Goal: Contribute content: Contribute content

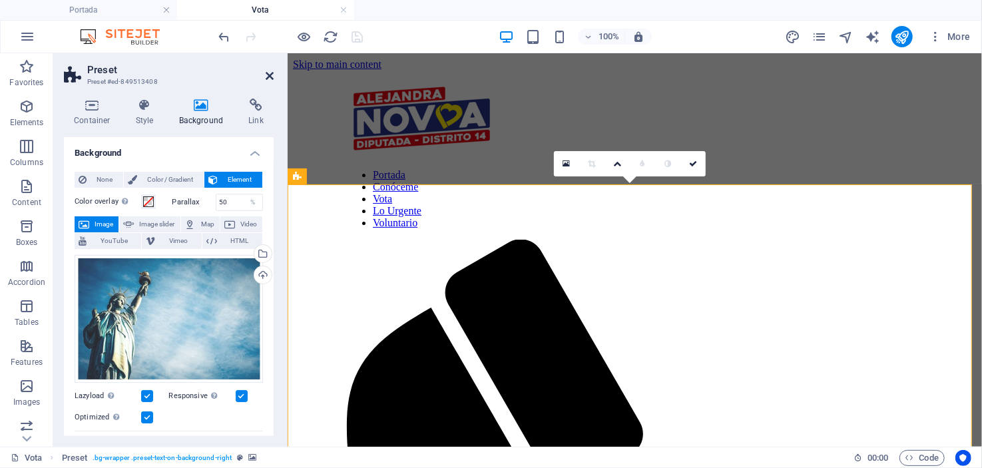
click at [266, 74] on icon at bounding box center [270, 76] width 8 height 11
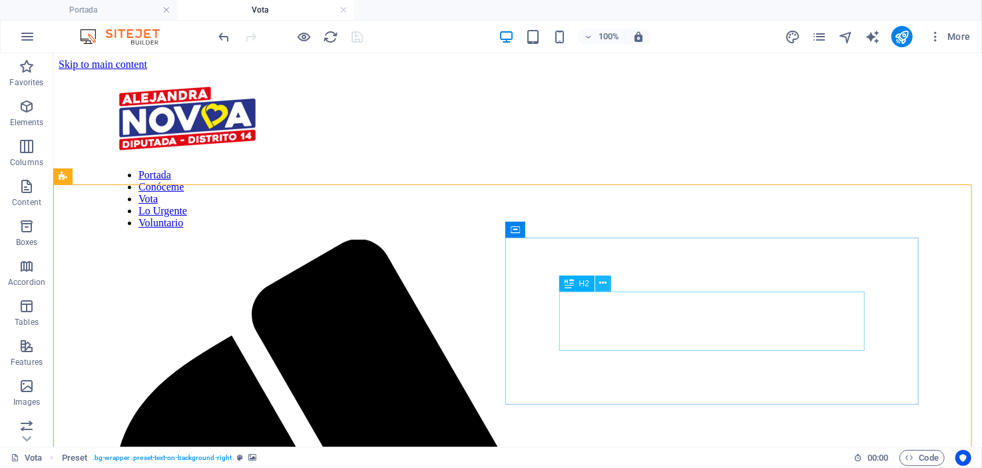
click at [600, 280] on icon at bounding box center [603, 283] width 7 height 14
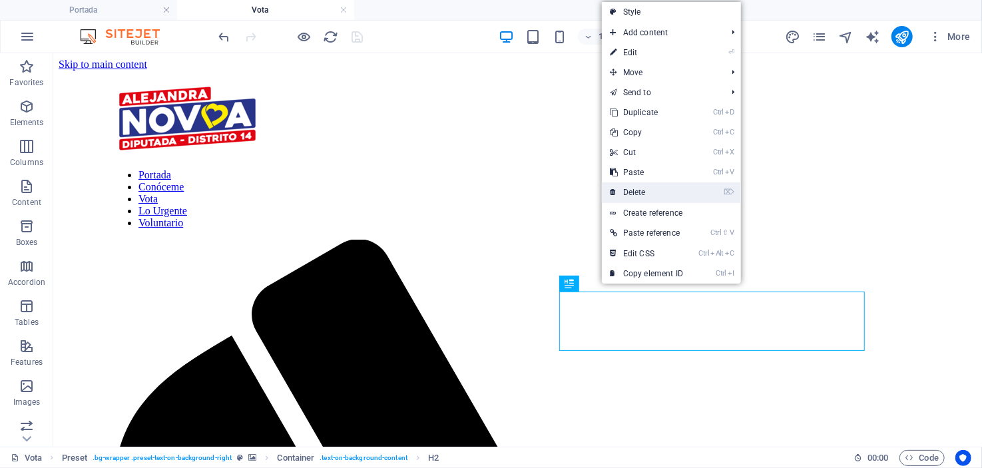
click at [637, 191] on link "⌦ Delete" at bounding box center [646, 192] width 89 height 20
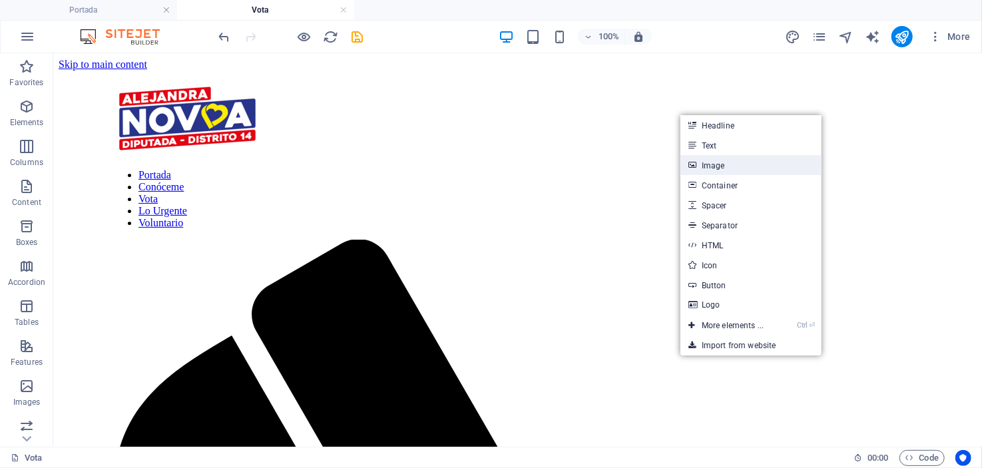
click at [722, 166] on link "Image" at bounding box center [750, 165] width 141 height 20
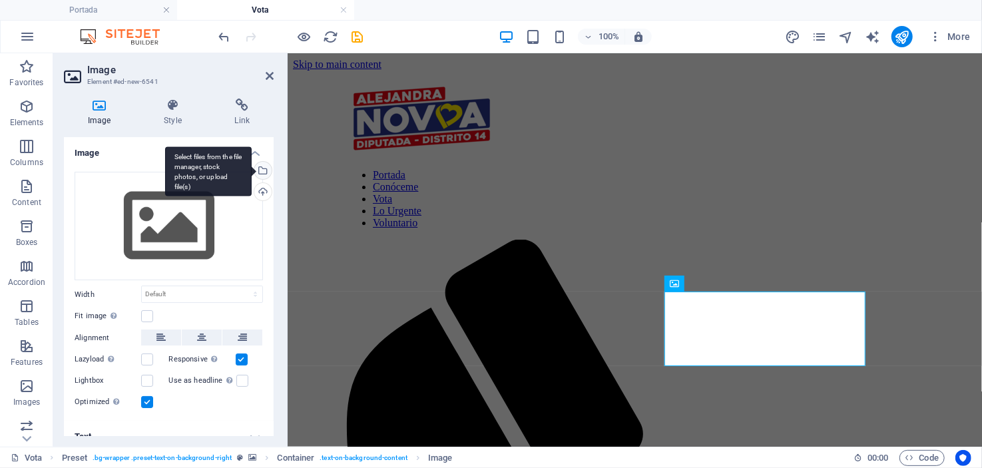
click at [252, 168] on div "Select files from the file manager, stock photos, or upload file(s)" at bounding box center [208, 171] width 87 height 50
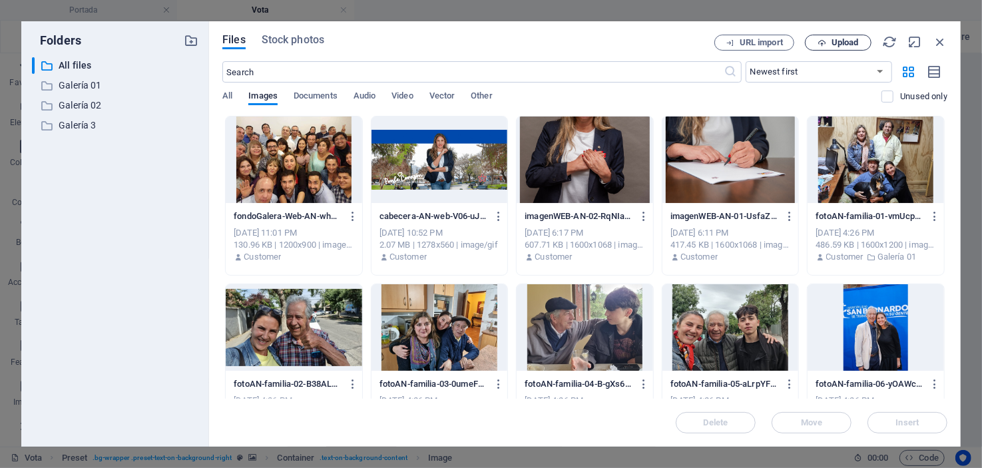
click at [842, 43] on span "Upload" at bounding box center [844, 43] width 27 height 8
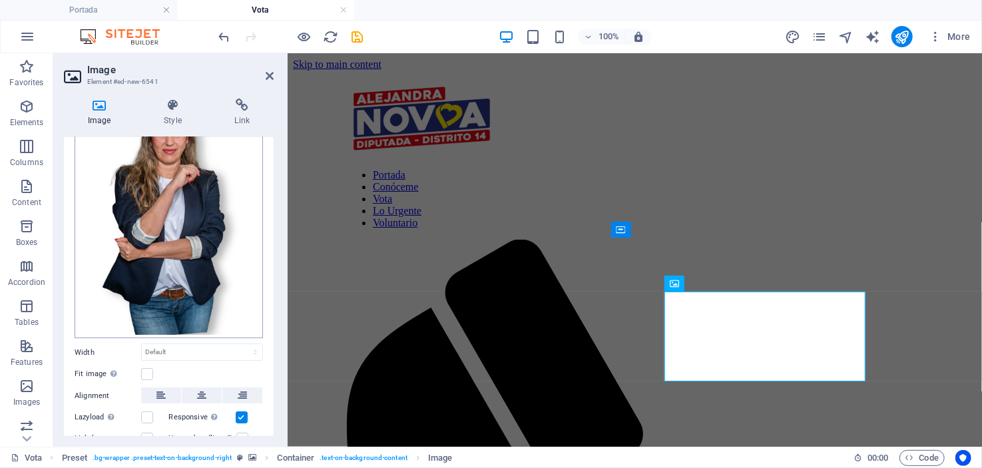
scroll to position [132, 0]
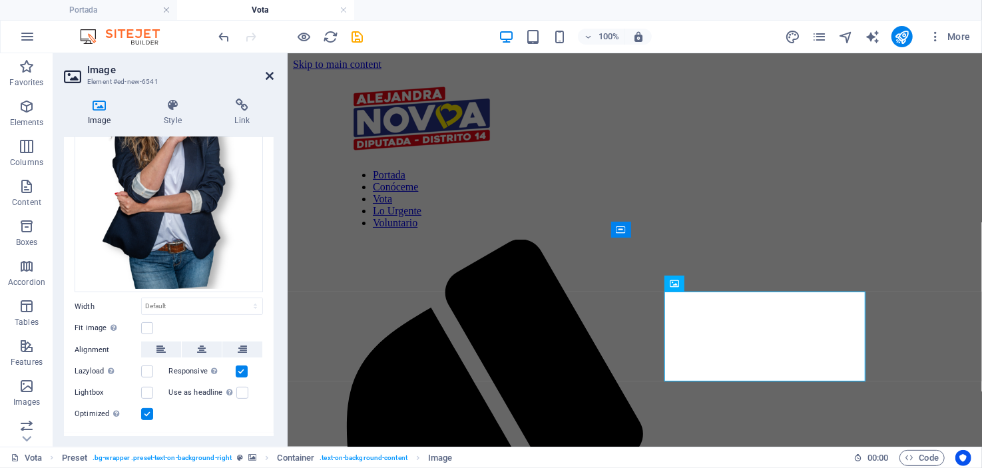
click at [268, 74] on icon at bounding box center [270, 76] width 8 height 11
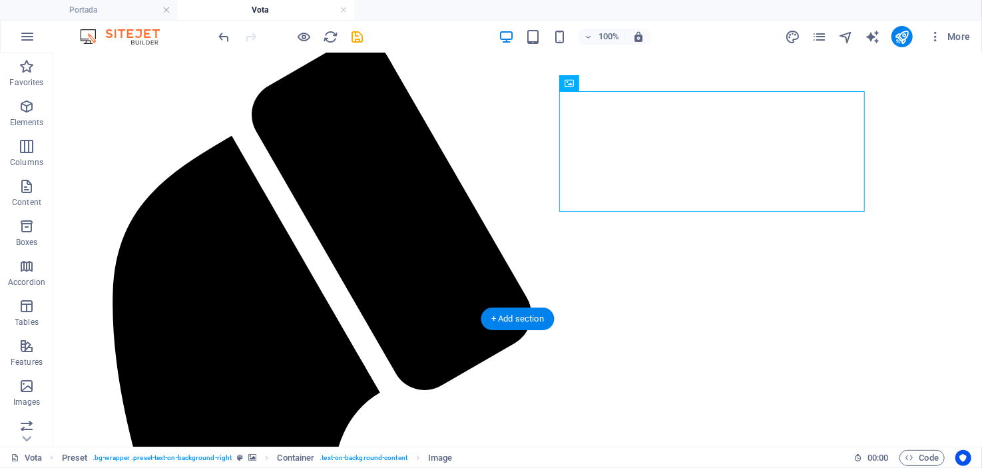
scroll to position [0, 0]
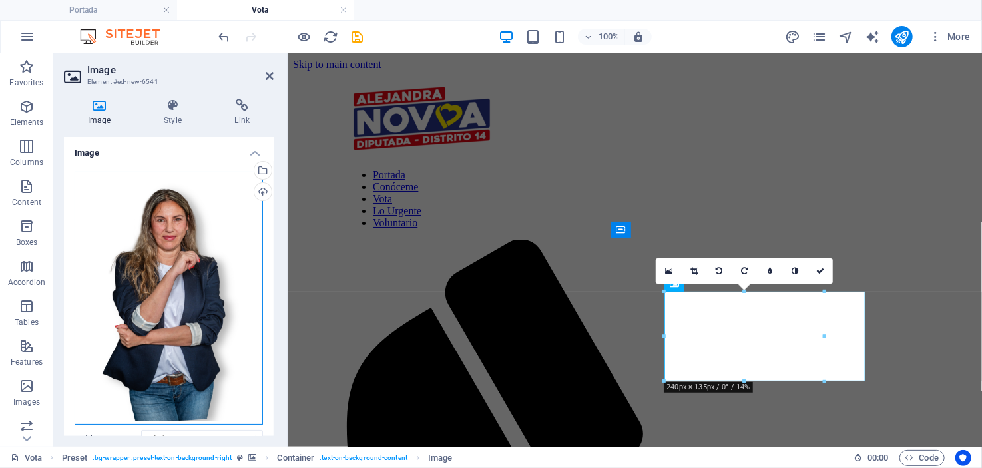
click at [180, 283] on div "Drag files here, click to choose files or select files from Files or our free s…" at bounding box center [169, 299] width 188 height 254
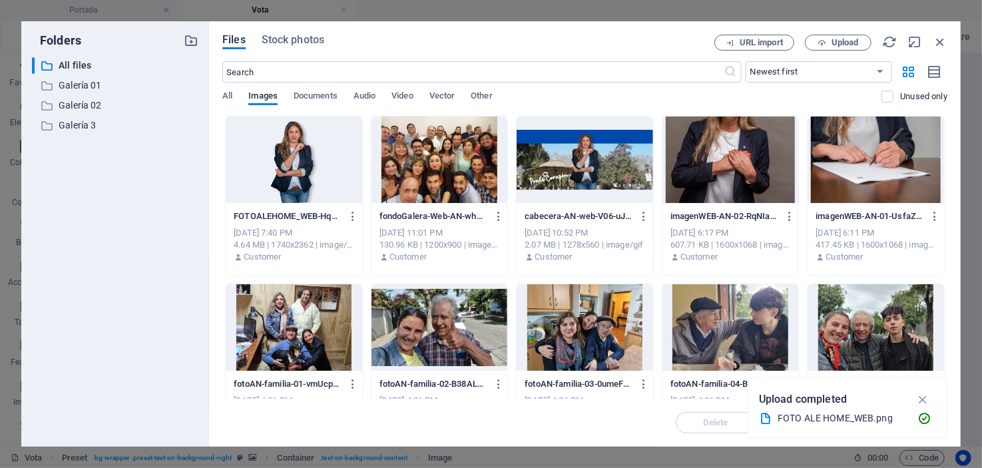
click at [302, 179] on div at bounding box center [294, 159] width 136 height 87
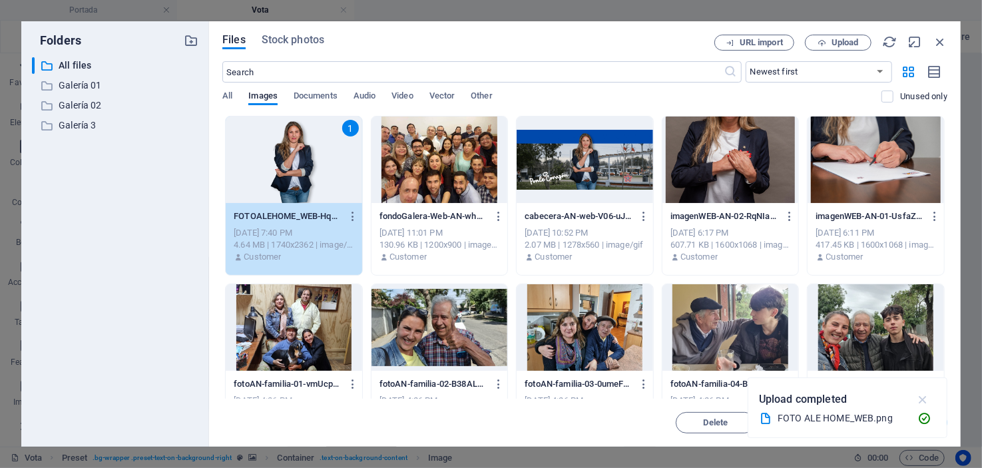
click at [921, 395] on icon "button" at bounding box center [922, 399] width 15 height 15
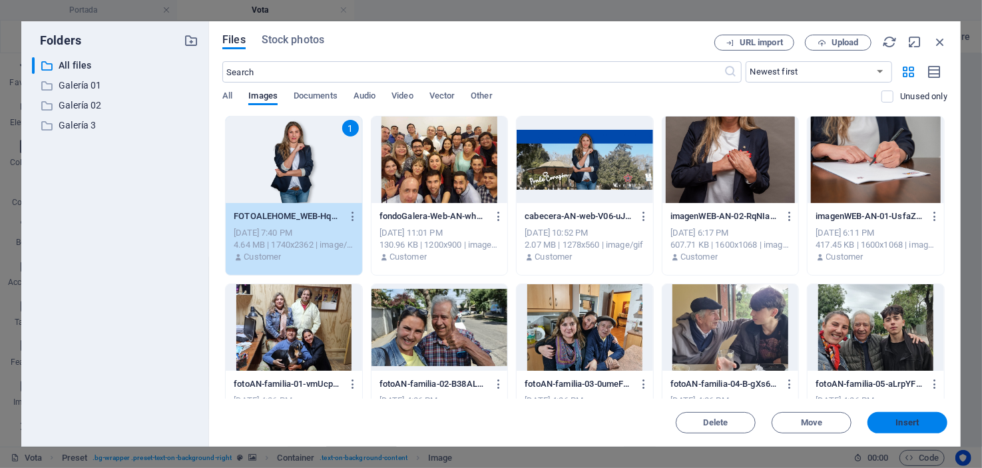
click at [916, 419] on span "Insert" at bounding box center [907, 423] width 23 height 8
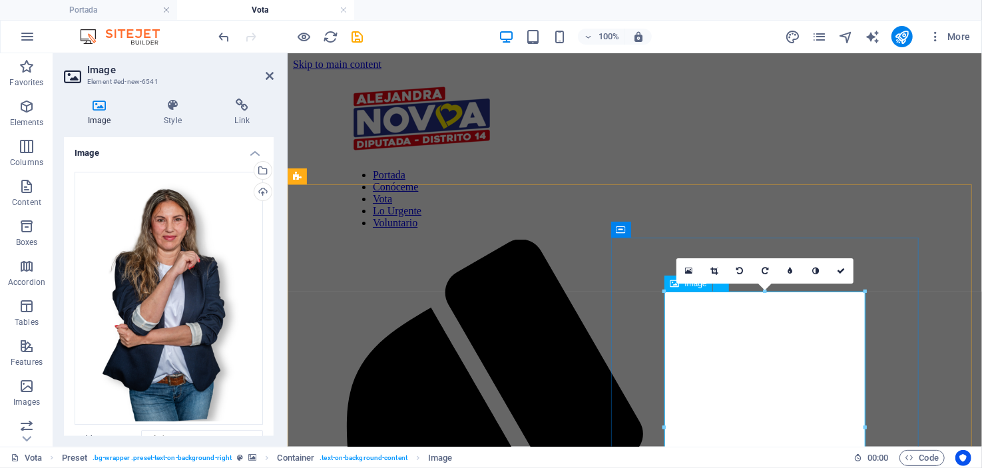
scroll to position [200, 0]
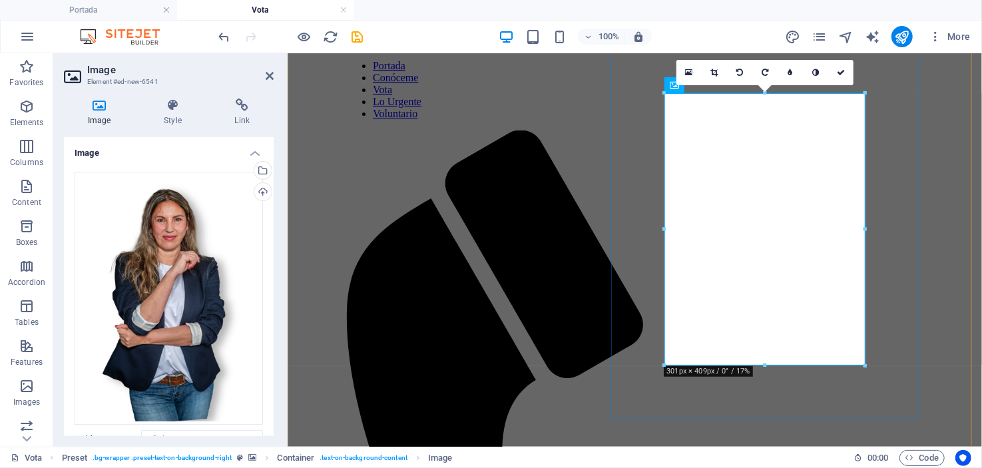
scroll to position [200, 0]
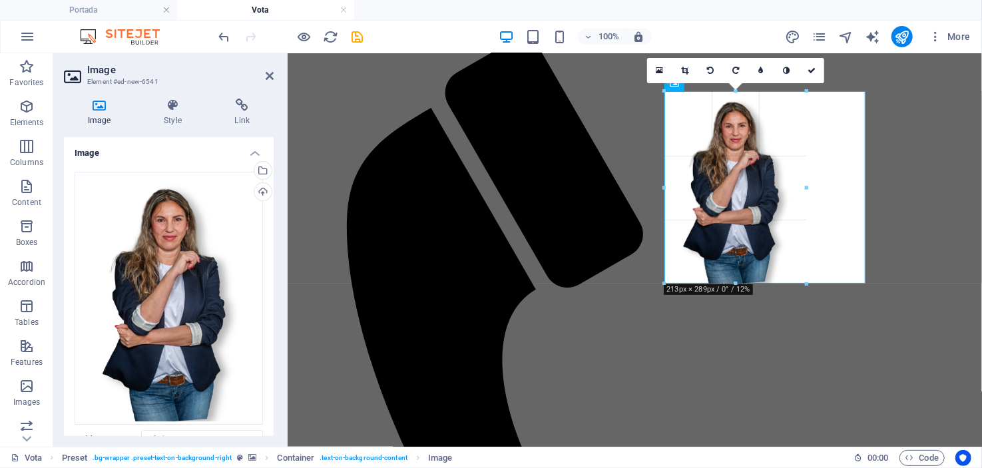
drag, startPoint x: 865, startPoint y: 365, endPoint x: 806, endPoint y: 248, distance: 131.0
type input "213"
select select "px"
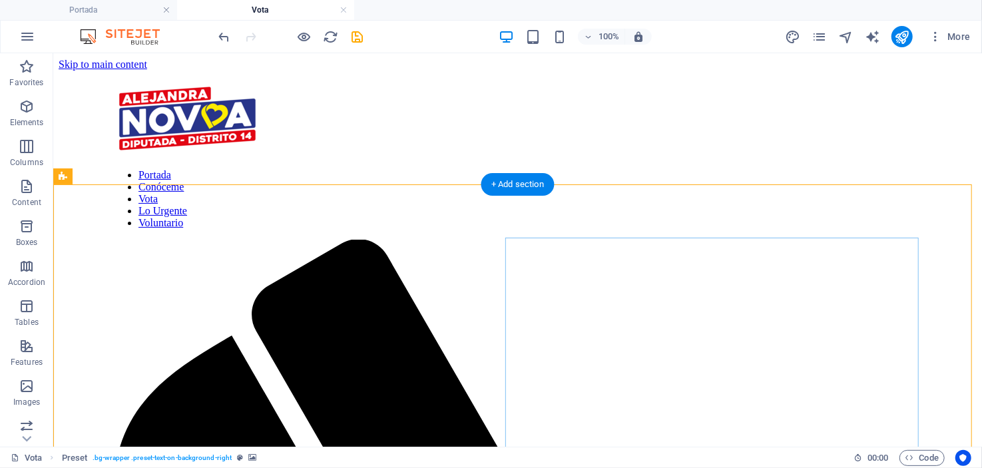
scroll to position [132, 0]
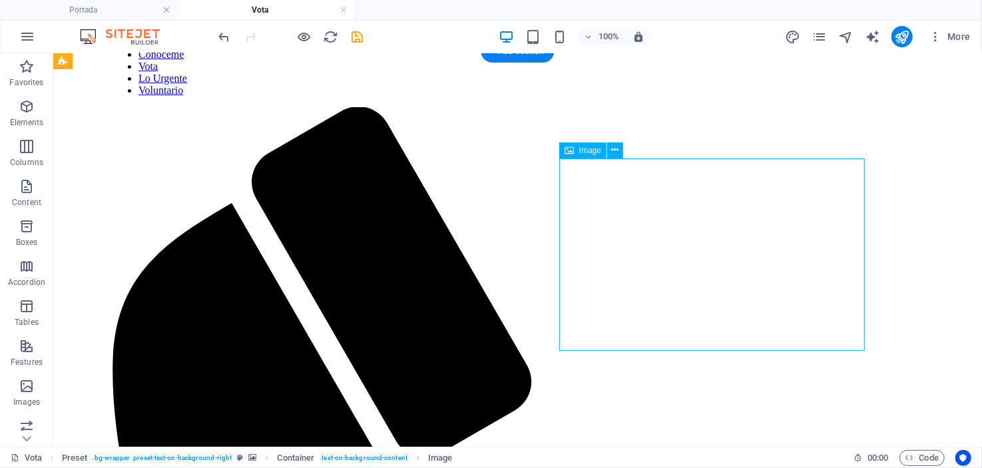
select select "px"
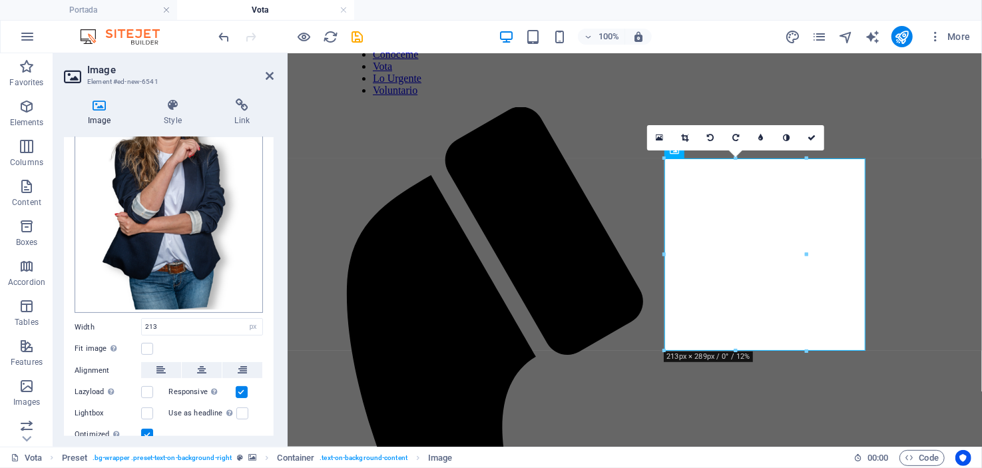
scroll to position [156, 0]
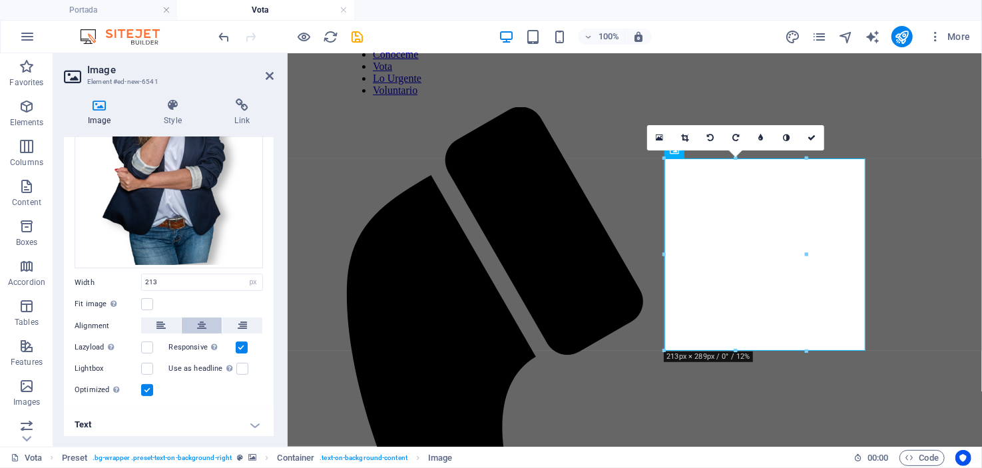
click at [202, 318] on icon at bounding box center [201, 325] width 9 height 16
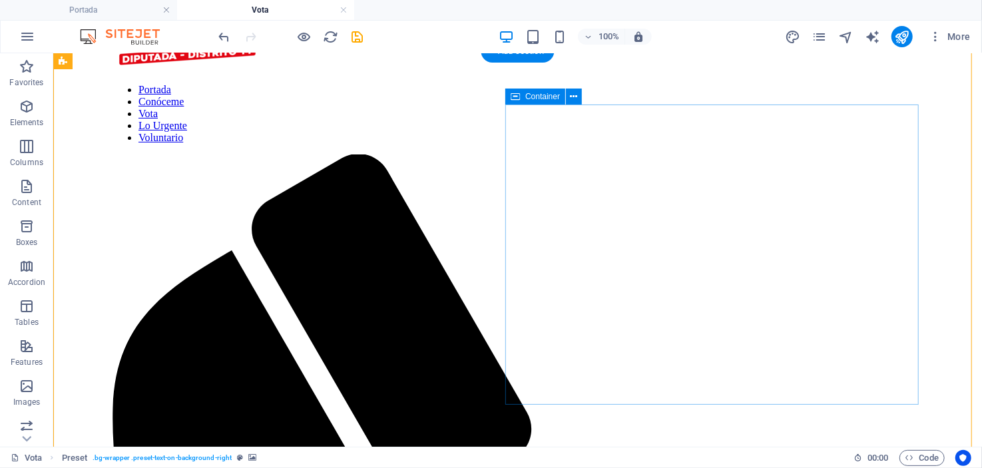
scroll to position [66, 0]
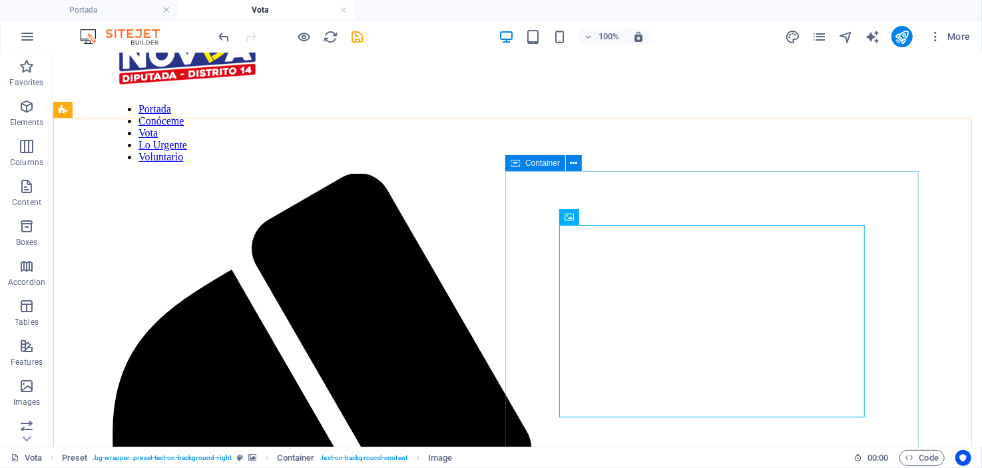
click at [538, 164] on span "Container" at bounding box center [542, 163] width 35 height 8
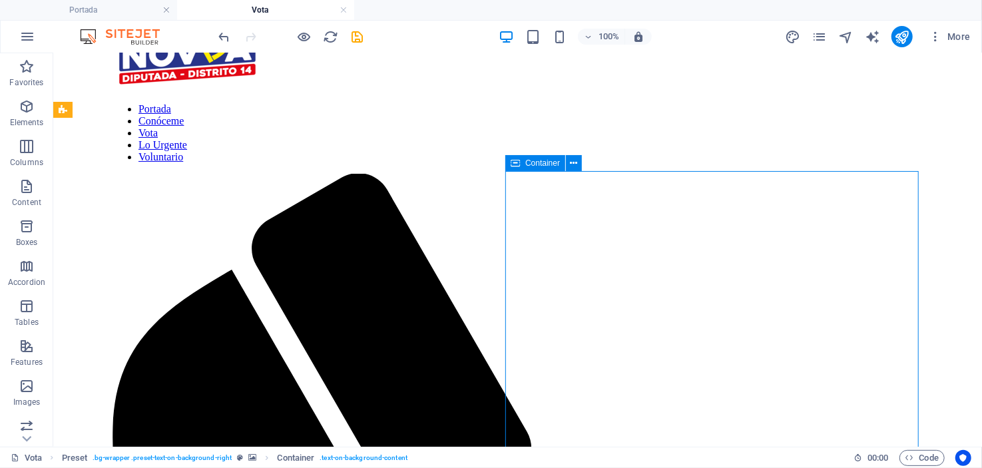
click at [538, 164] on span "Container" at bounding box center [542, 163] width 35 height 8
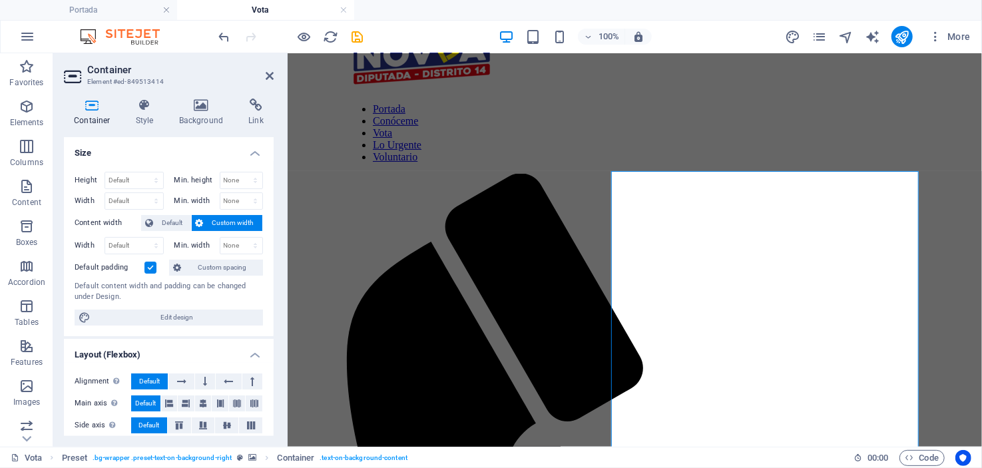
click at [154, 262] on label at bounding box center [150, 268] width 12 height 12
click at [0, 0] on input "Default padding" at bounding box center [0, 0] width 0 height 0
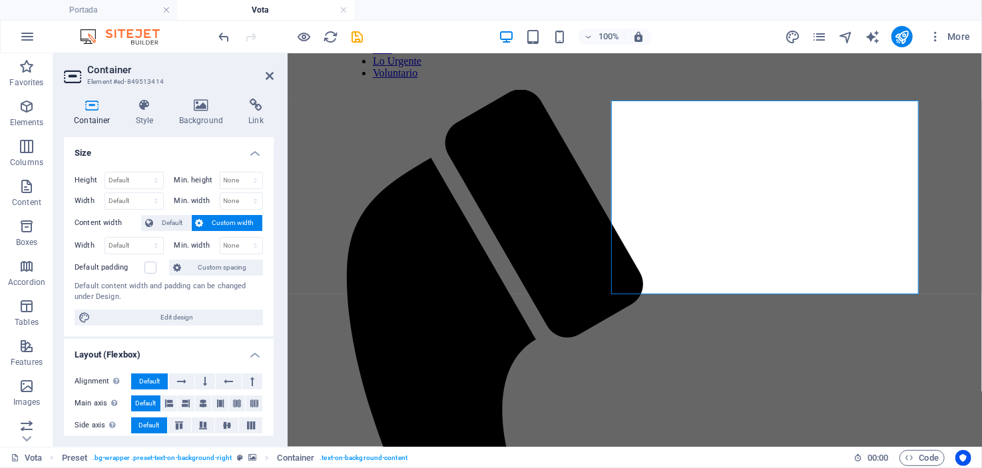
scroll to position [132, 0]
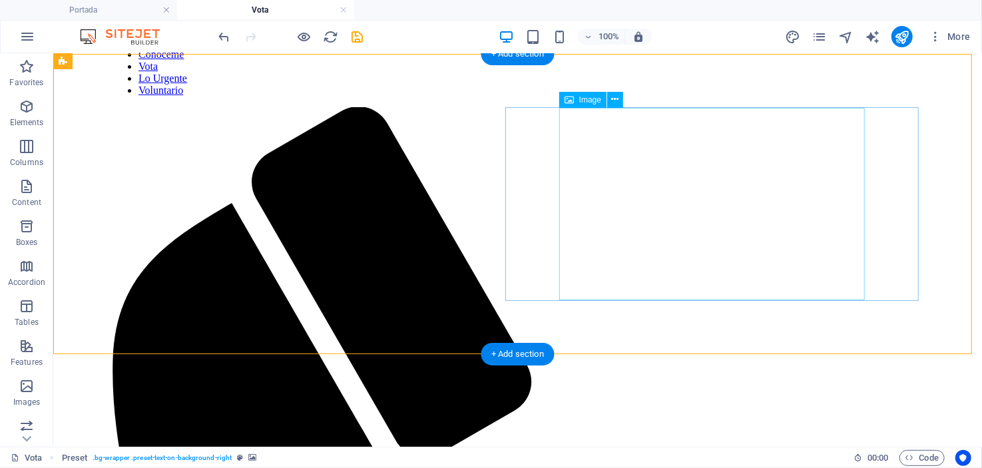
scroll to position [0, 0]
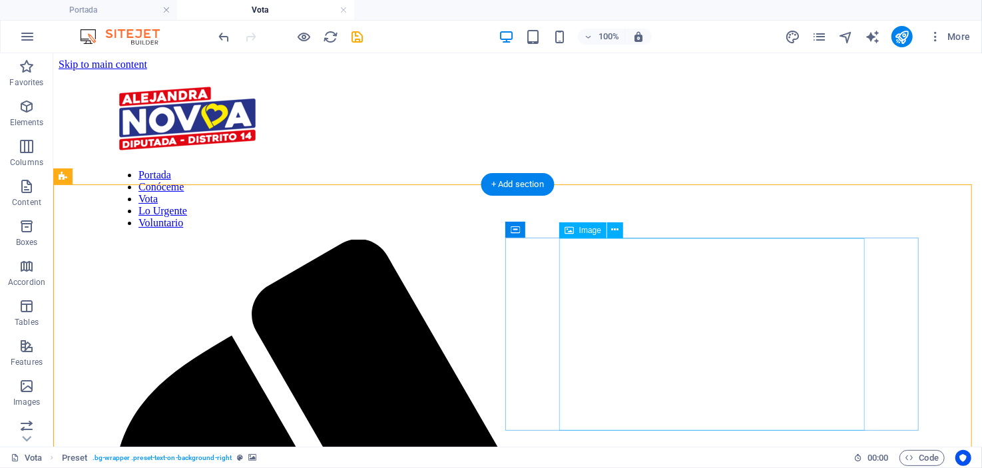
select select "px"
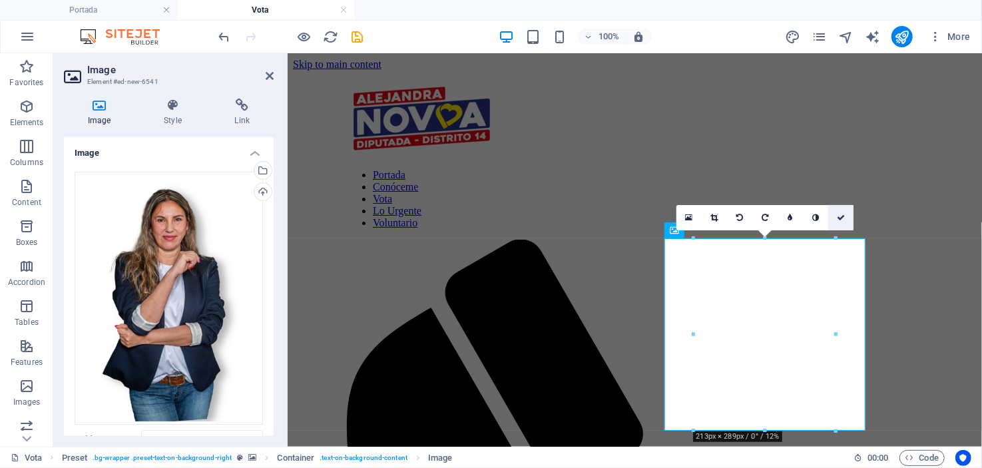
drag, startPoint x: 836, startPoint y: 237, endPoint x: 843, endPoint y: 228, distance: 11.5
click at [843, 228] on div "16:10 16:9 4:3 1:1 1:2 0" at bounding box center [764, 217] width 177 height 25
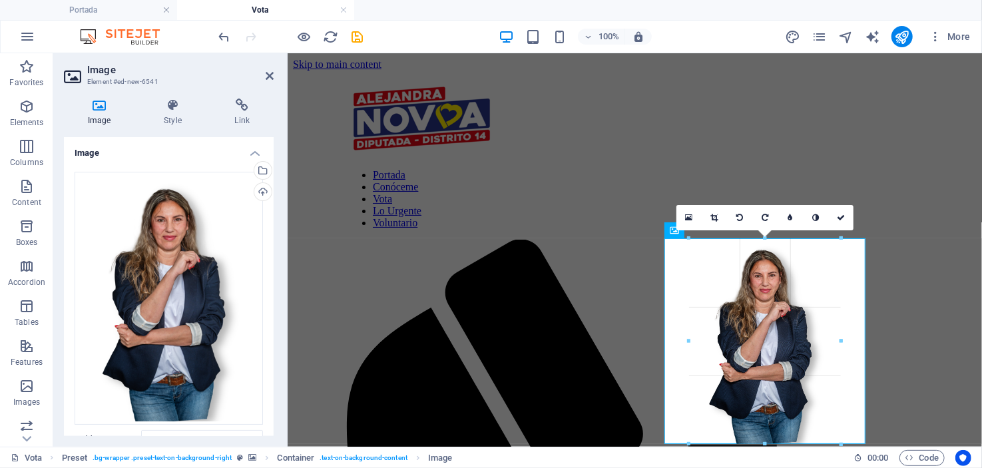
drag, startPoint x: 833, startPoint y: 430, endPoint x: 560, endPoint y: 385, distance: 276.5
type input "228"
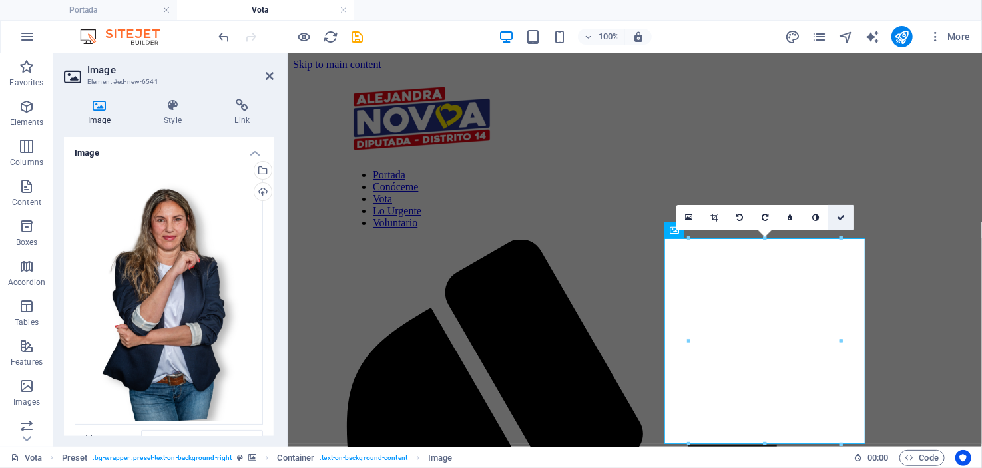
click at [844, 218] on icon at bounding box center [841, 218] width 8 height 8
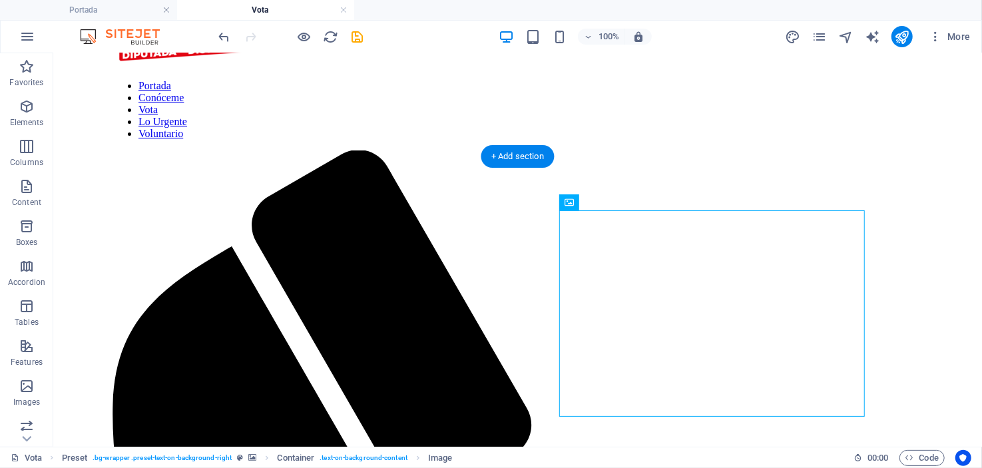
scroll to position [132, 0]
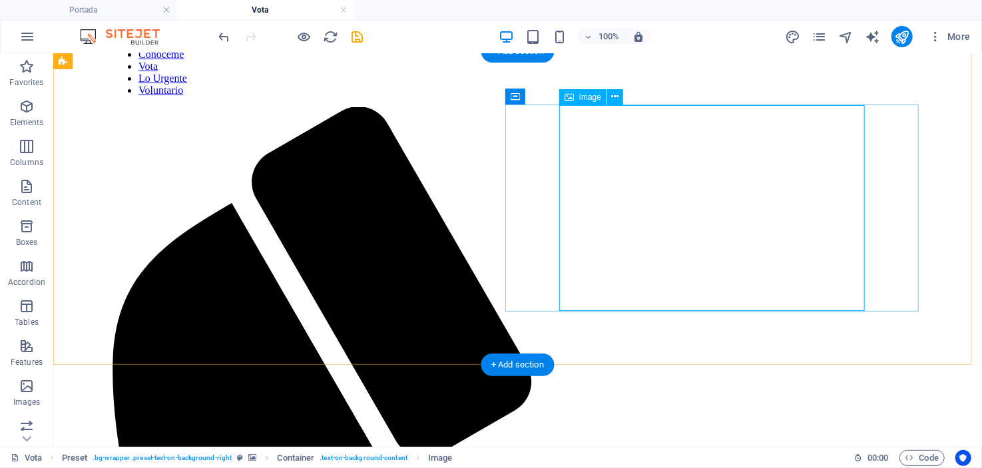
click at [594, 99] on span "Image" at bounding box center [590, 97] width 22 height 8
select select "px"
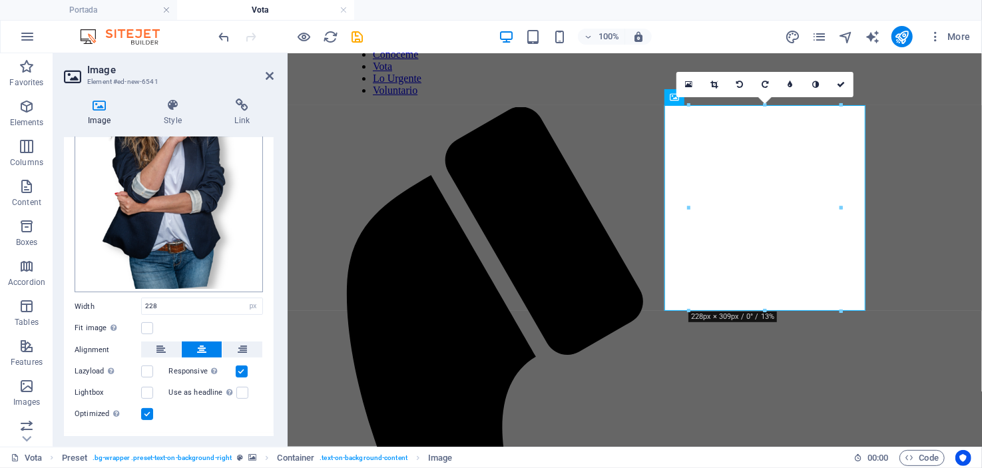
scroll to position [156, 0]
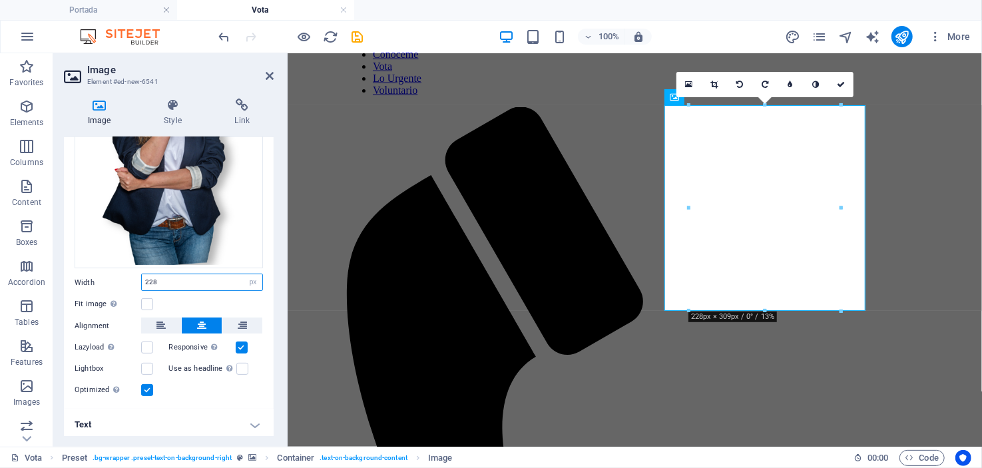
drag, startPoint x: 164, startPoint y: 278, endPoint x: 140, endPoint y: 275, distance: 23.5
click at [141, 275] on div "228 Default auto px rem % em vh vw" at bounding box center [202, 282] width 122 height 17
click at [251, 278] on select "Default auto px rem % em vh vw" at bounding box center [253, 282] width 19 height 16
click at [180, 275] on input "228" at bounding box center [202, 282] width 120 height 16
drag, startPoint x: 167, startPoint y: 280, endPoint x: 134, endPoint y: 277, distance: 33.4
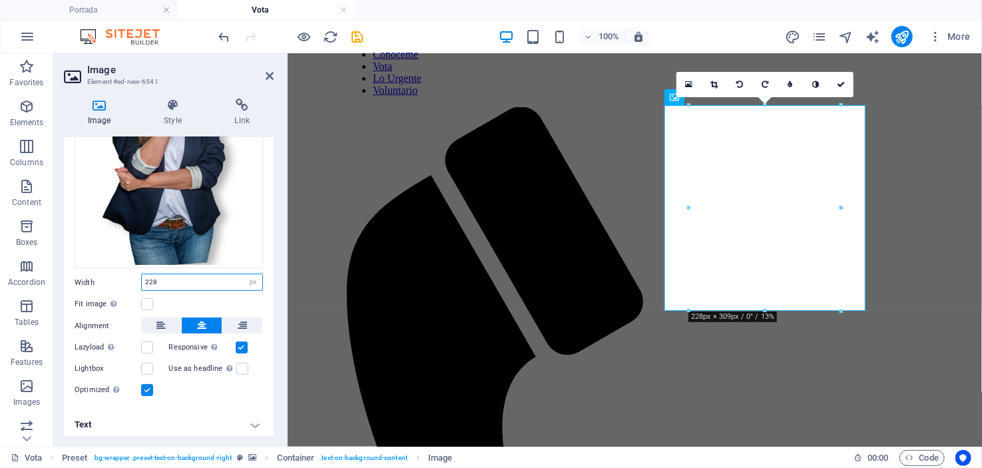
click at [134, 277] on div "Width 228 Default auto px rem % em vh vw" at bounding box center [169, 282] width 188 height 17
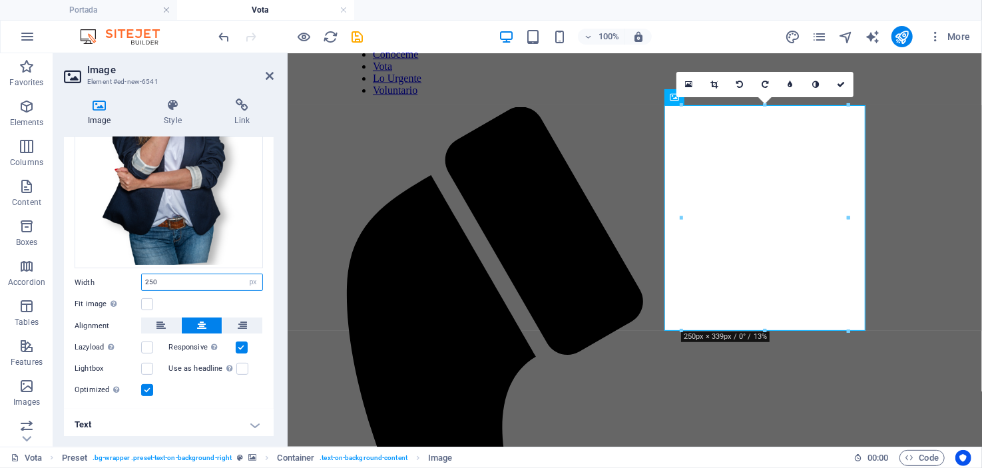
drag, startPoint x: 148, startPoint y: 279, endPoint x: 156, endPoint y: 279, distance: 8.7
click at [156, 279] on input "250" at bounding box center [202, 282] width 120 height 16
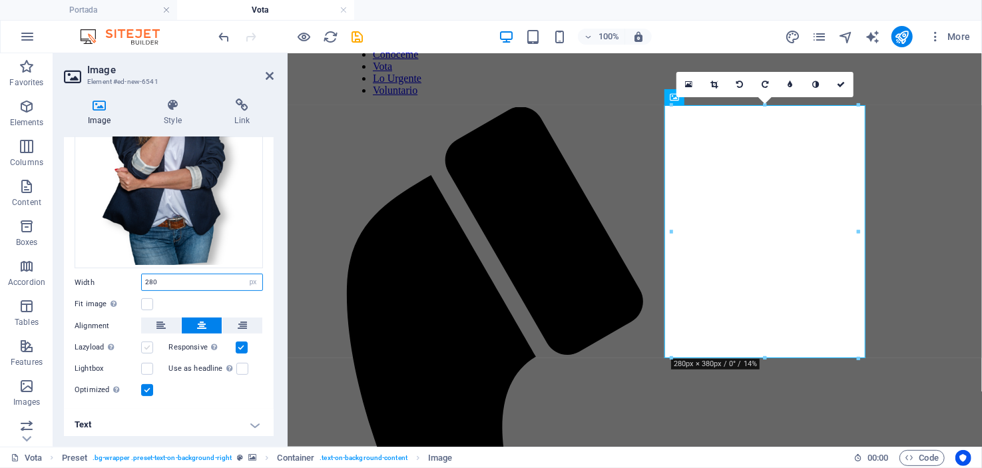
type input "280"
click at [149, 343] on label at bounding box center [147, 347] width 12 height 12
click at [0, 0] on input "Lazyload Loading images after the page loads improves page speed." at bounding box center [0, 0] width 0 height 0
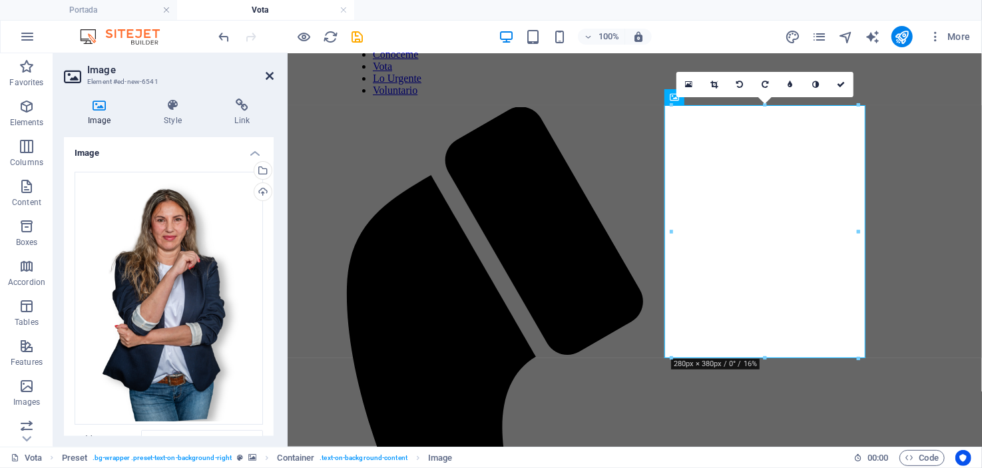
click at [267, 75] on icon at bounding box center [270, 76] width 8 height 11
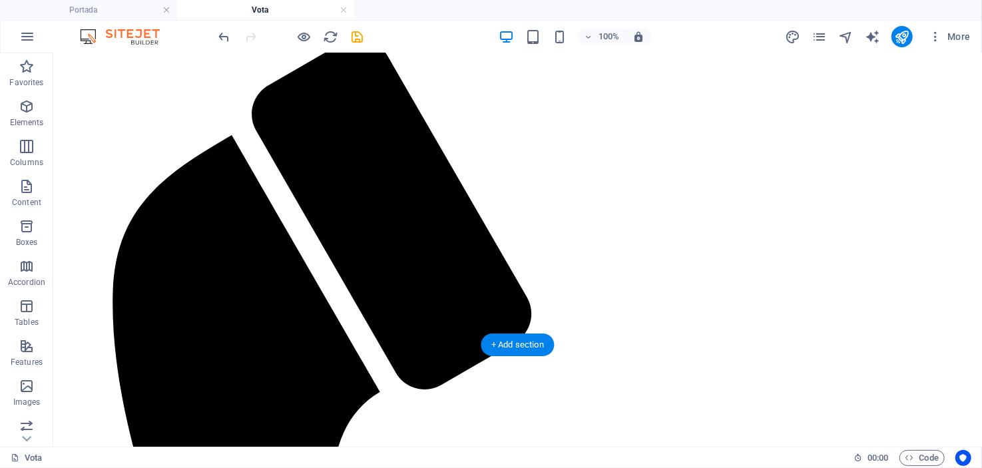
scroll to position [1, 0]
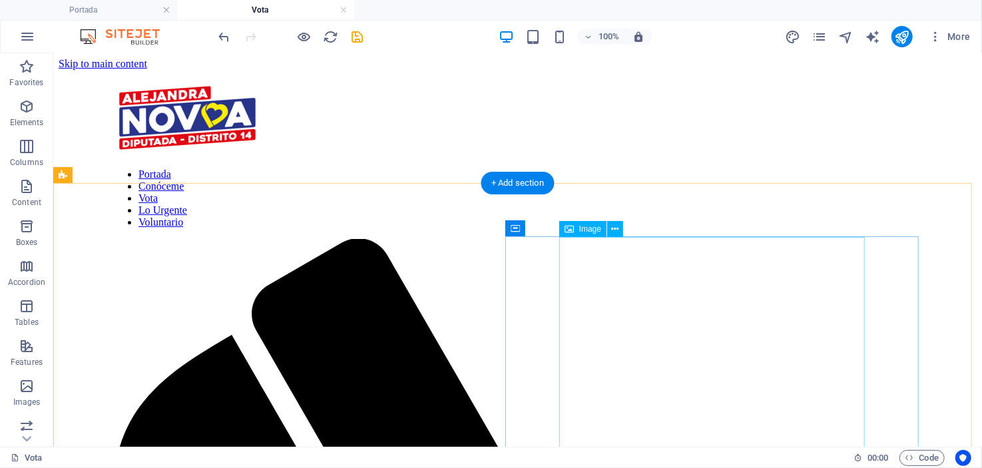
select select "px"
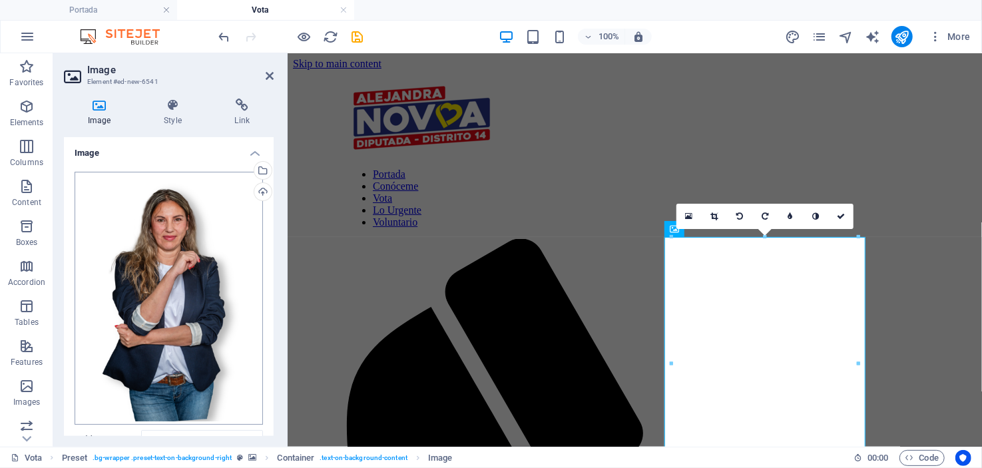
scroll to position [66, 0]
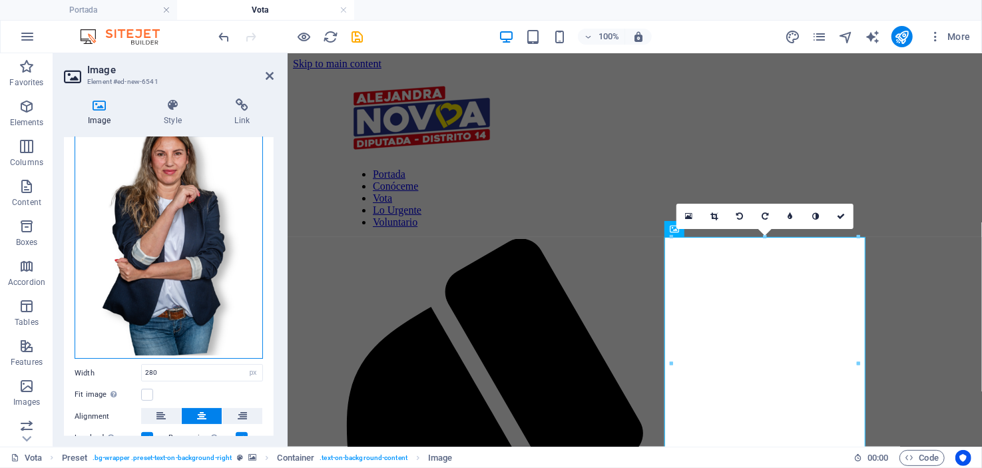
click at [197, 209] on div "Drag files here, click to choose files or select files from Files or our free s…" at bounding box center [169, 233] width 188 height 254
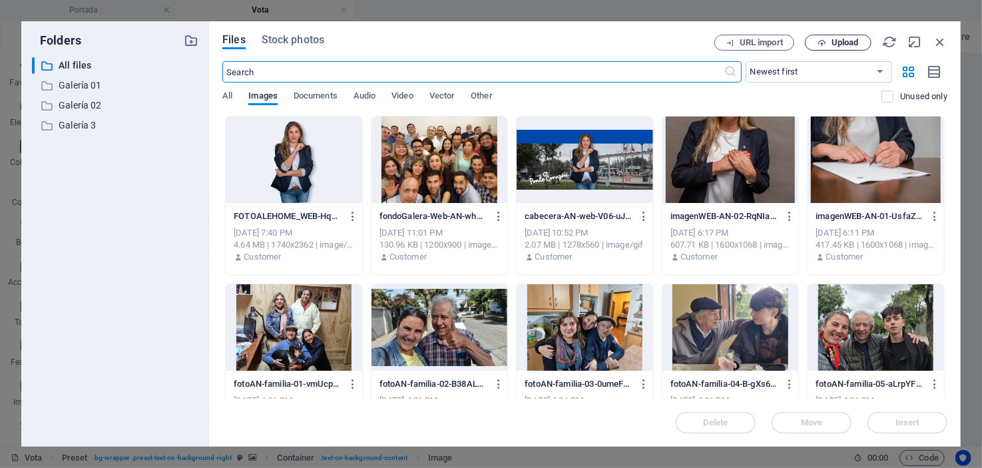
click at [831, 41] on span "Upload" at bounding box center [844, 43] width 27 height 8
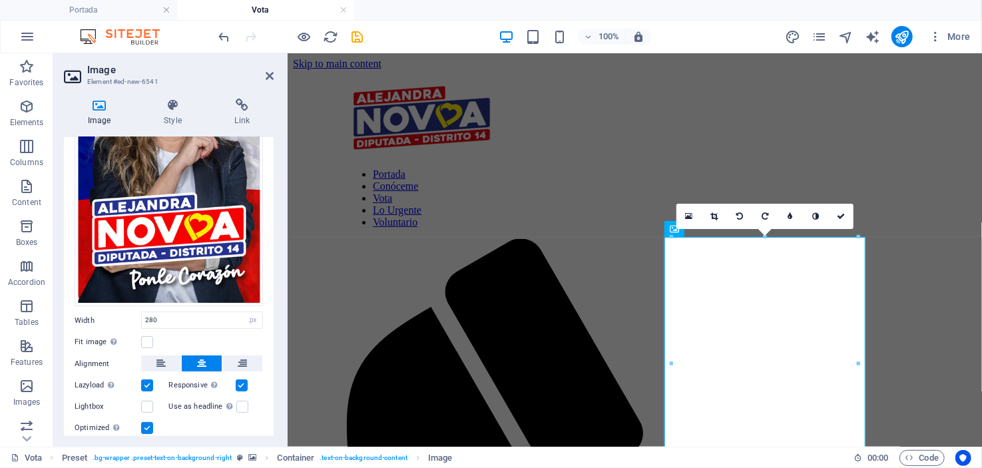
scroll to position [182, 0]
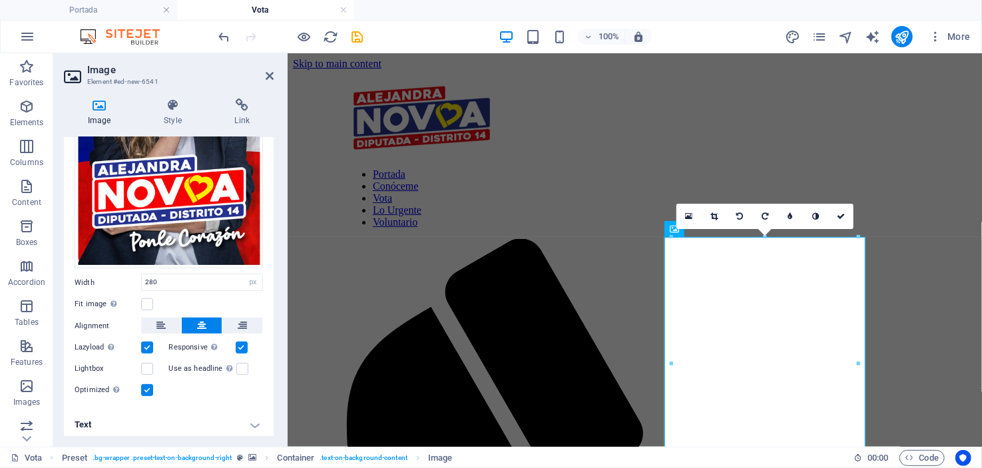
click at [264, 74] on h2 "Image" at bounding box center [180, 70] width 186 height 12
click at [268, 73] on icon at bounding box center [270, 76] width 8 height 11
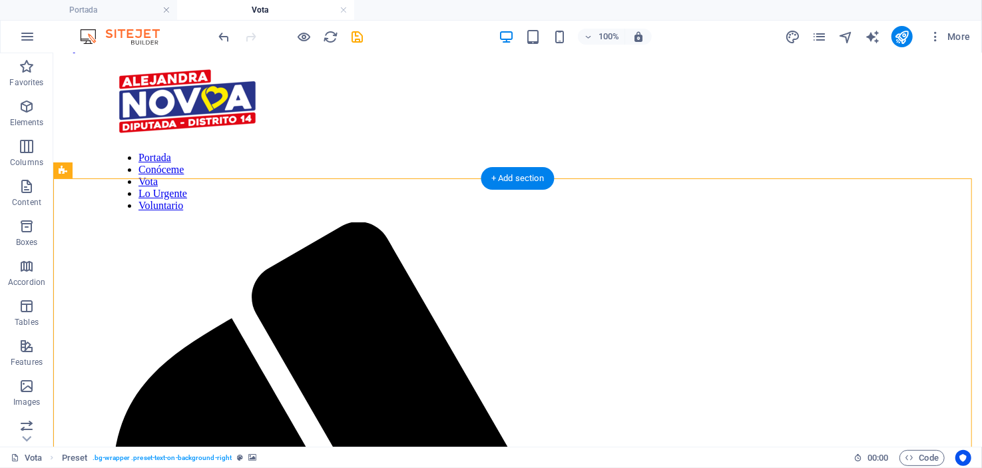
scroll to position [0, 0]
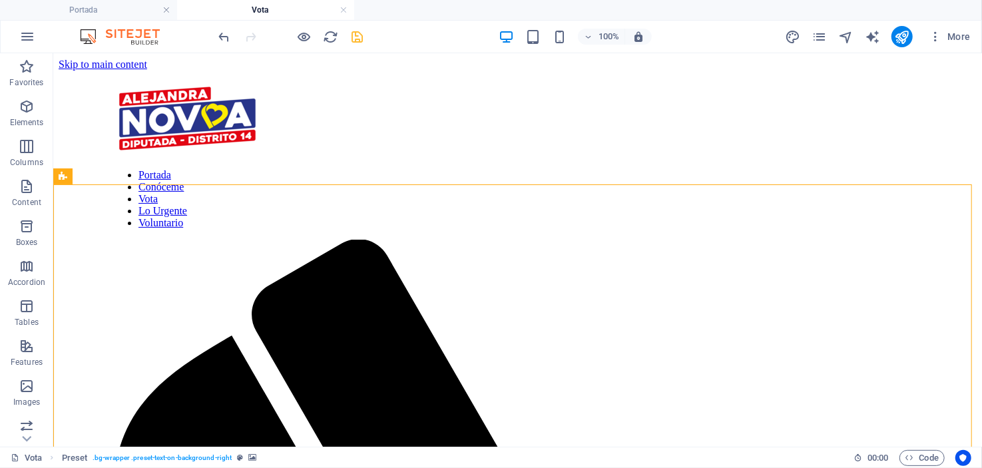
click at [354, 37] on icon "save" at bounding box center [357, 36] width 15 height 15
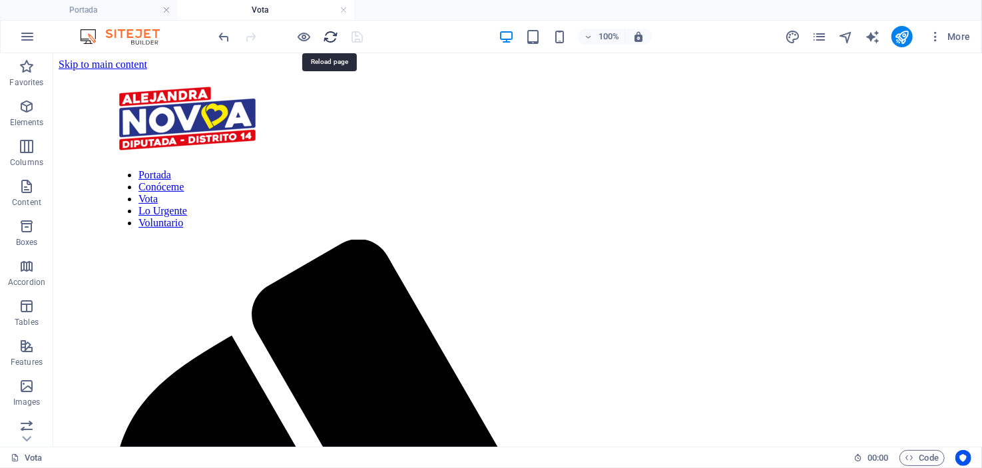
click at [328, 37] on icon "reload" at bounding box center [330, 36] width 15 height 15
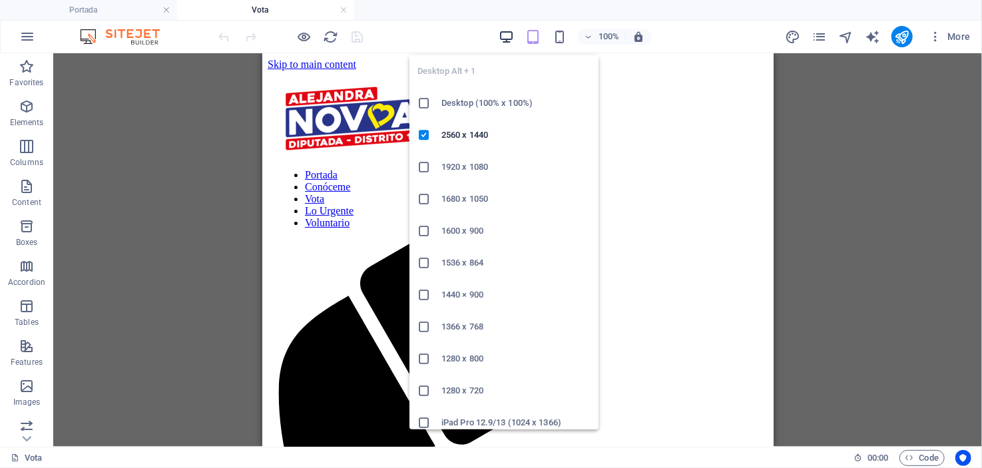
click at [503, 31] on icon "button" at bounding box center [506, 36] width 15 height 15
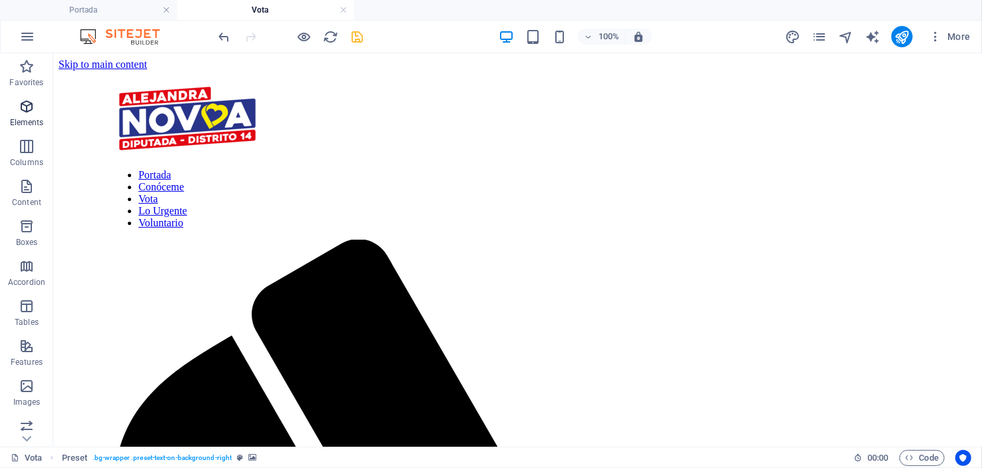
click at [23, 109] on icon "button" at bounding box center [27, 107] width 16 height 16
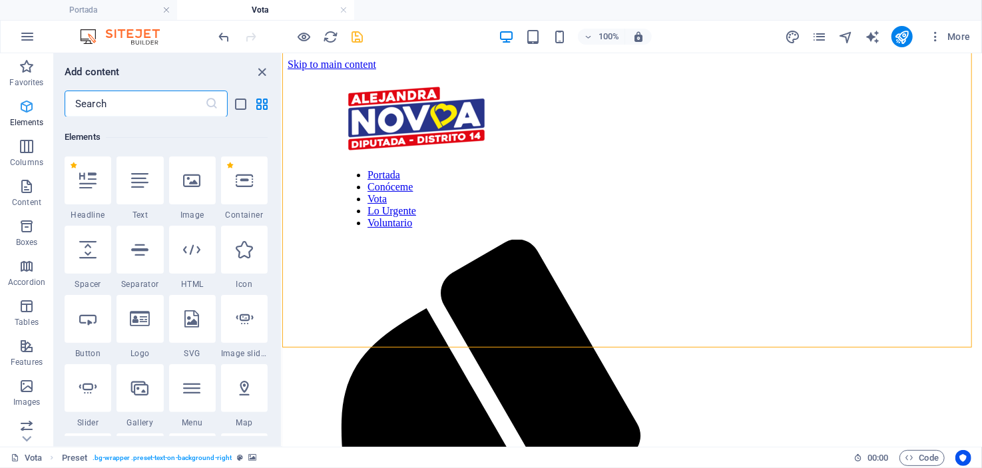
scroll to position [141, 0]
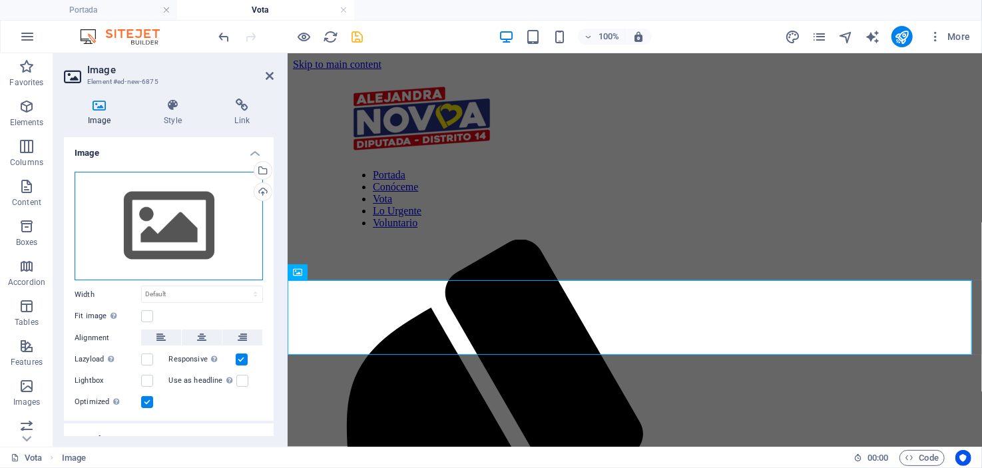
click at [202, 225] on div "Drag files here, click to choose files or select files from Files or our free s…" at bounding box center [169, 226] width 188 height 109
click at [202, 225] on body "[DOMAIN_NAME] Portada Vota Favorites Elements Columns Content Boxes Accordion T…" at bounding box center [491, 234] width 982 height 468
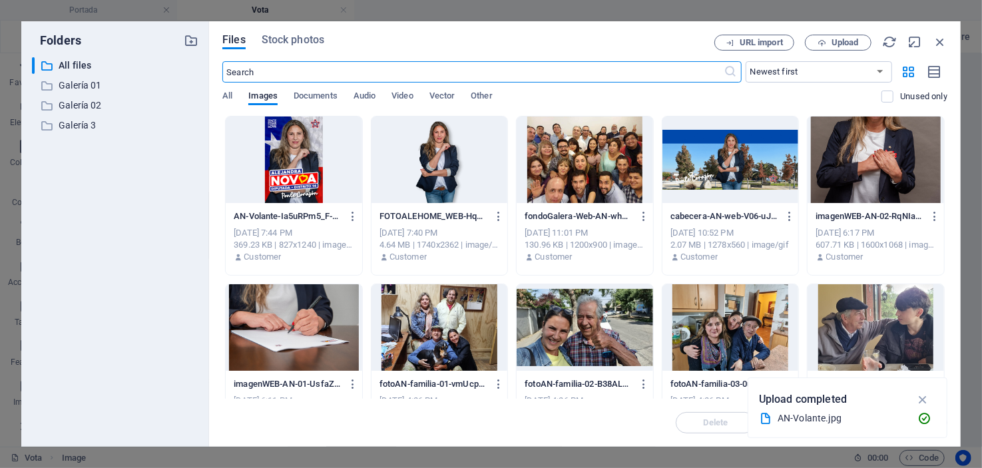
click at [281, 160] on div at bounding box center [294, 159] width 136 height 87
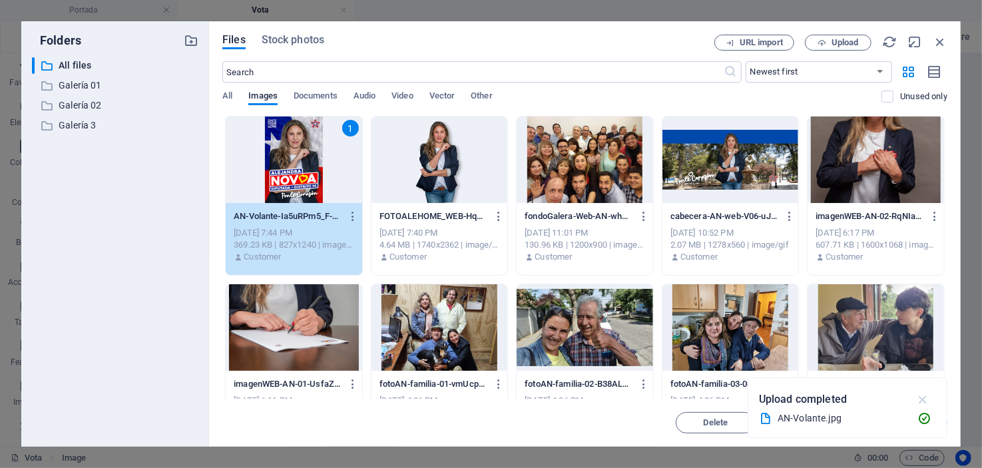
click at [921, 400] on icon "button" at bounding box center [922, 399] width 15 height 15
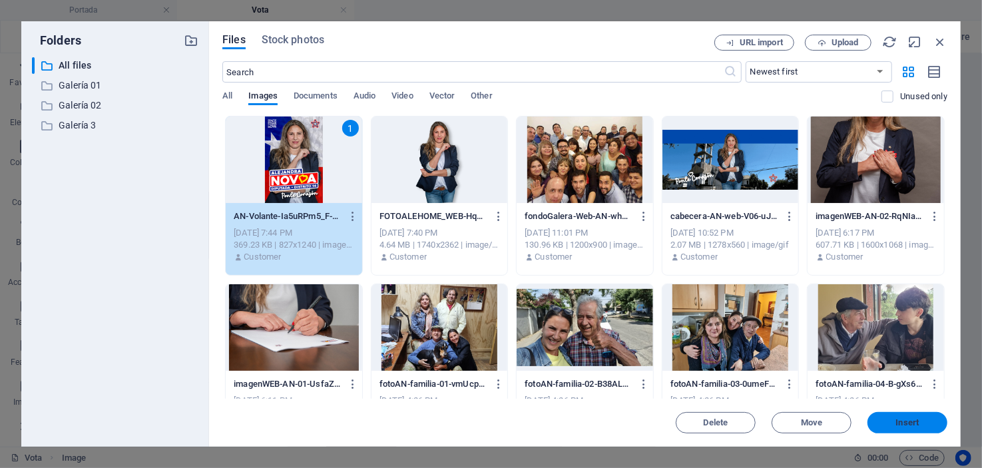
click at [911, 420] on span "Insert" at bounding box center [907, 423] width 23 height 8
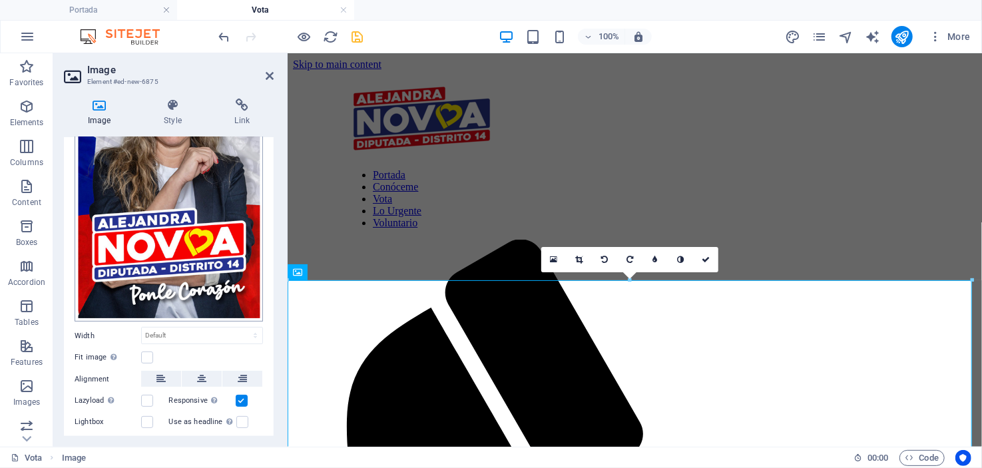
scroll to position [220, 0]
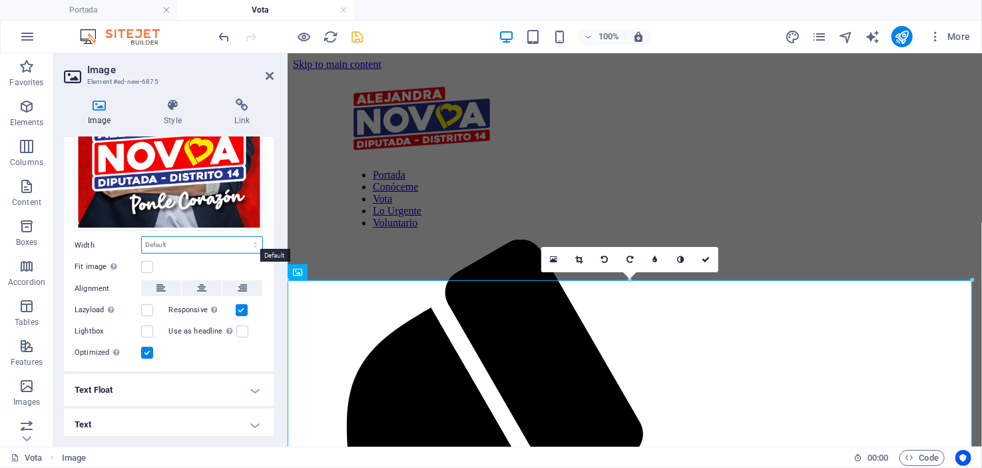
click at [180, 242] on select "Default auto px rem % em vh vw" at bounding box center [202, 245] width 120 height 16
select select "%"
click at [241, 237] on select "Default auto px rem % em vh vw" at bounding box center [202, 245] width 120 height 16
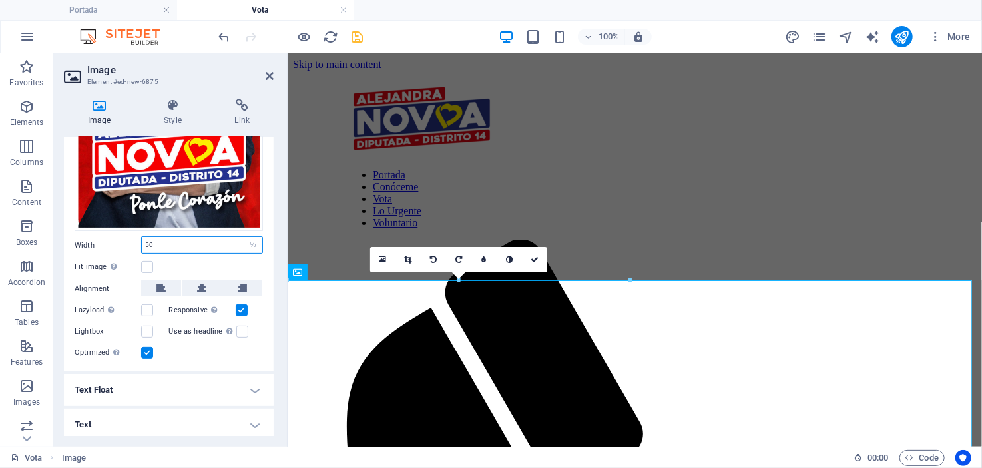
drag, startPoint x: 152, startPoint y: 242, endPoint x: 127, endPoint y: 242, distance: 25.3
click at [127, 242] on div "Width 50 Default auto px rem % em vh vw" at bounding box center [169, 244] width 188 height 17
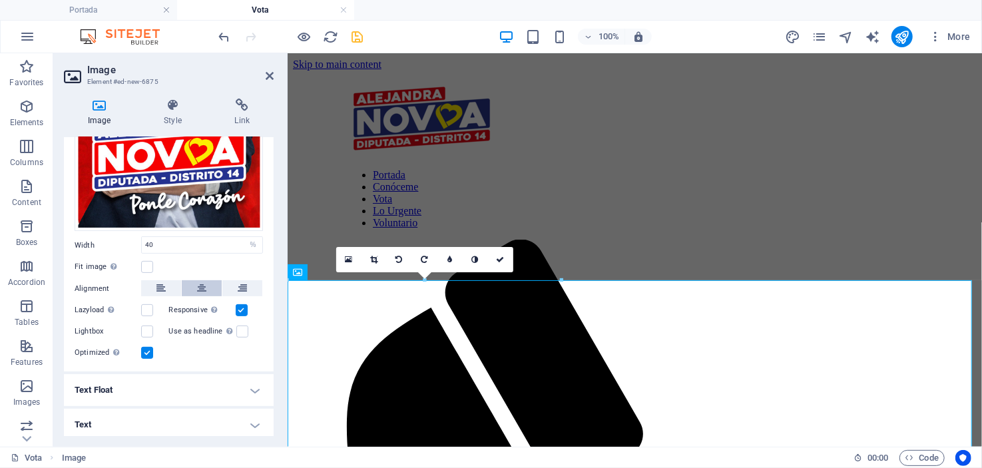
click at [198, 283] on icon at bounding box center [201, 288] width 9 height 16
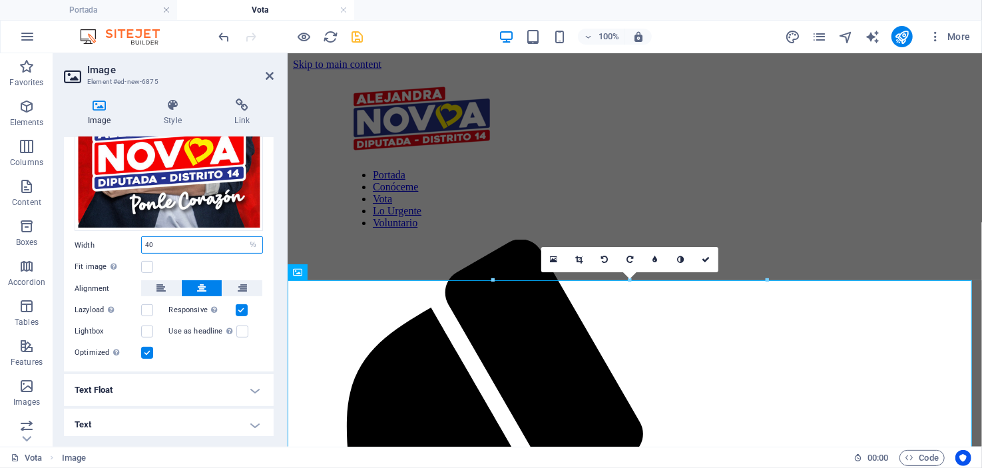
drag, startPoint x: 156, startPoint y: 237, endPoint x: 138, endPoint y: 238, distance: 18.6
click at [138, 238] on div "Width 40 Default auto px rem % em vh vw" at bounding box center [169, 244] width 188 height 17
type input "30"
click at [266, 73] on icon at bounding box center [270, 76] width 8 height 11
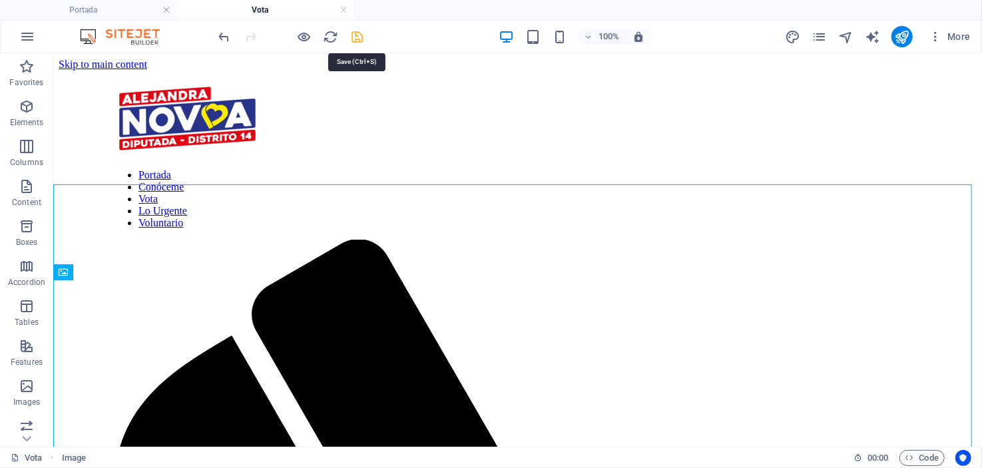
click at [353, 37] on icon "save" at bounding box center [357, 36] width 15 height 15
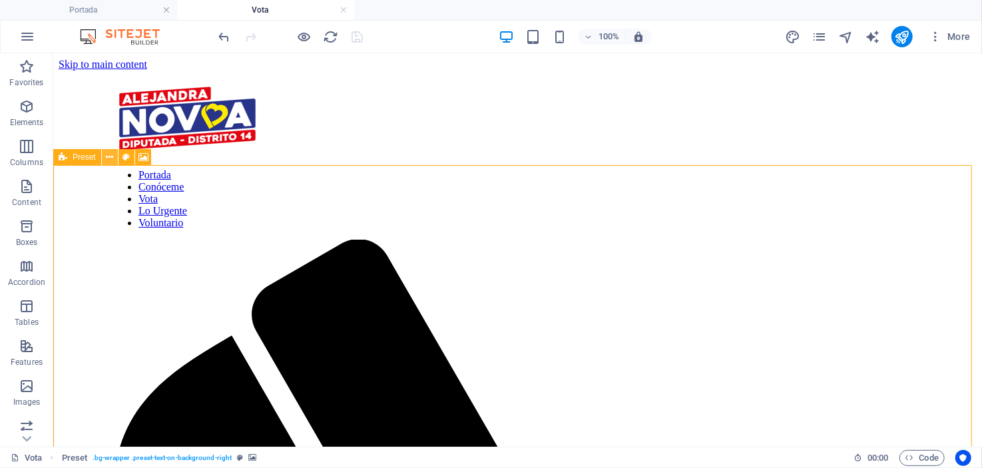
click at [110, 154] on icon at bounding box center [109, 157] width 7 height 14
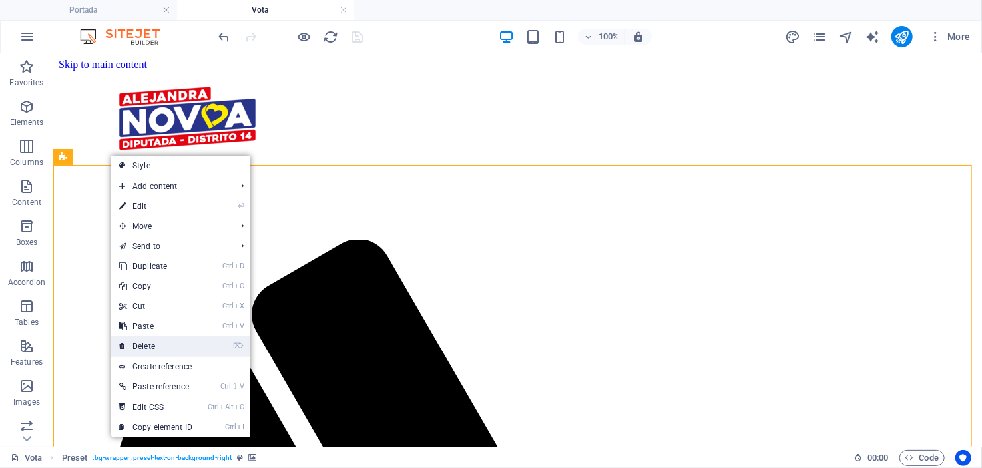
click at [149, 345] on link "⌦ Delete" at bounding box center [155, 346] width 89 height 20
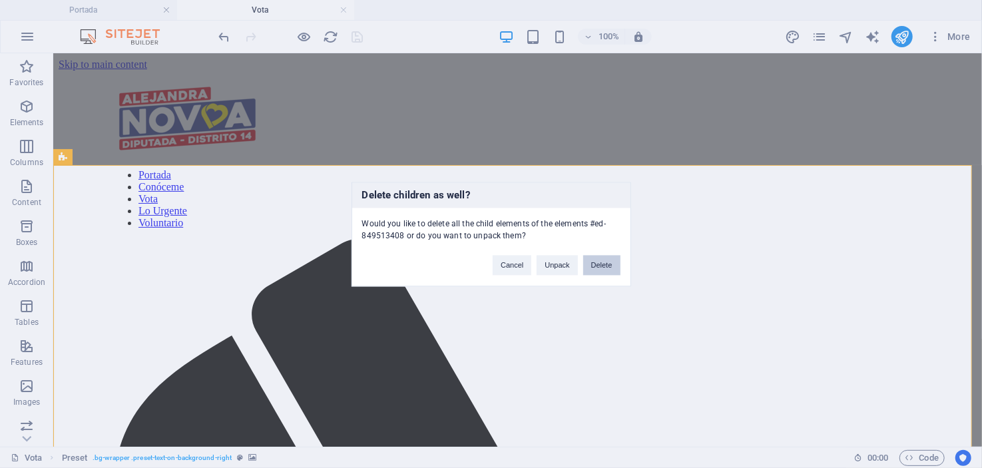
click at [608, 262] on button "Delete" at bounding box center [601, 265] width 37 height 20
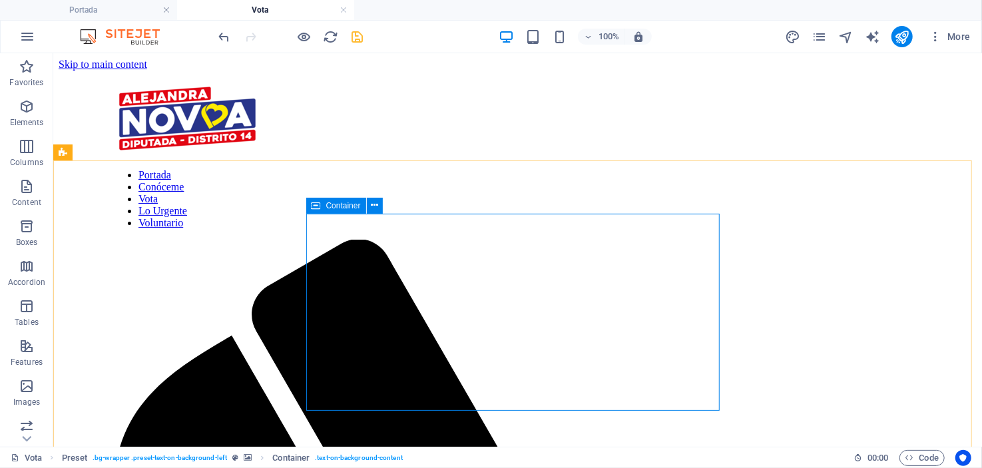
click at [335, 208] on span "Container" at bounding box center [343, 206] width 35 height 8
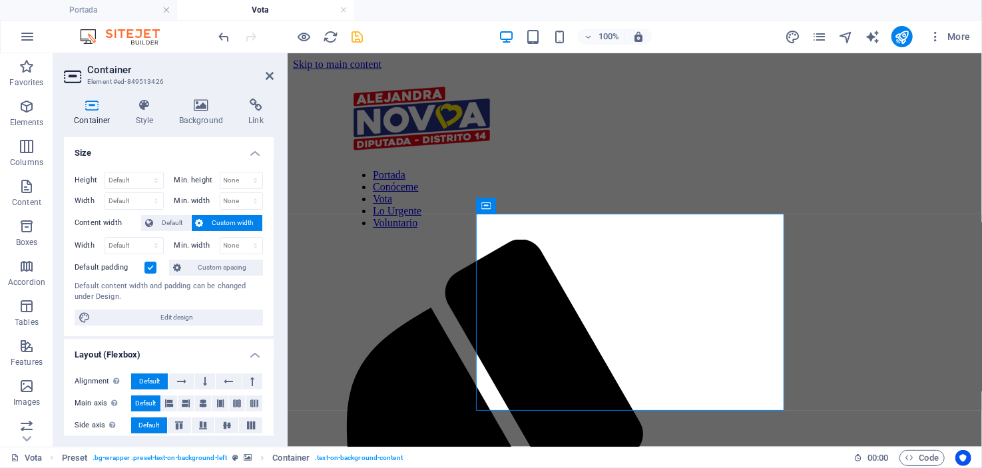
click at [149, 264] on label at bounding box center [150, 268] width 12 height 12
click at [0, 0] on input "Default padding" at bounding box center [0, 0] width 0 height 0
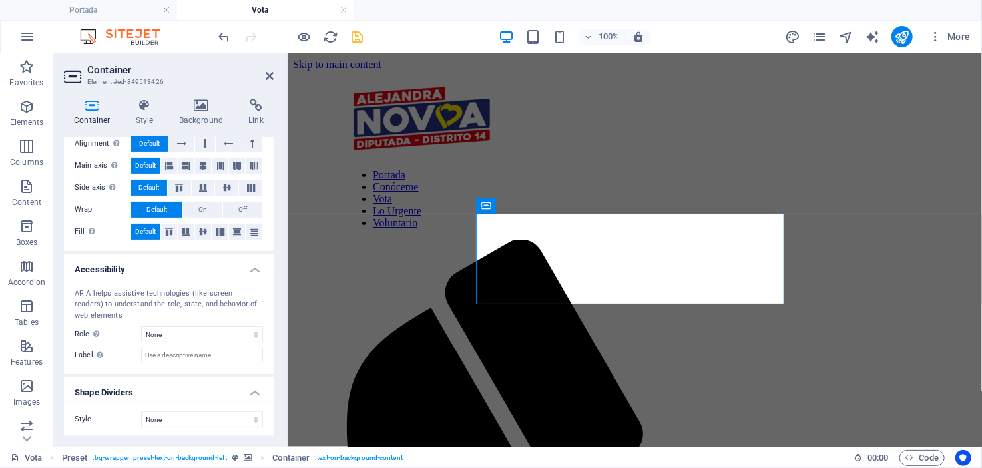
scroll to position [38, 0]
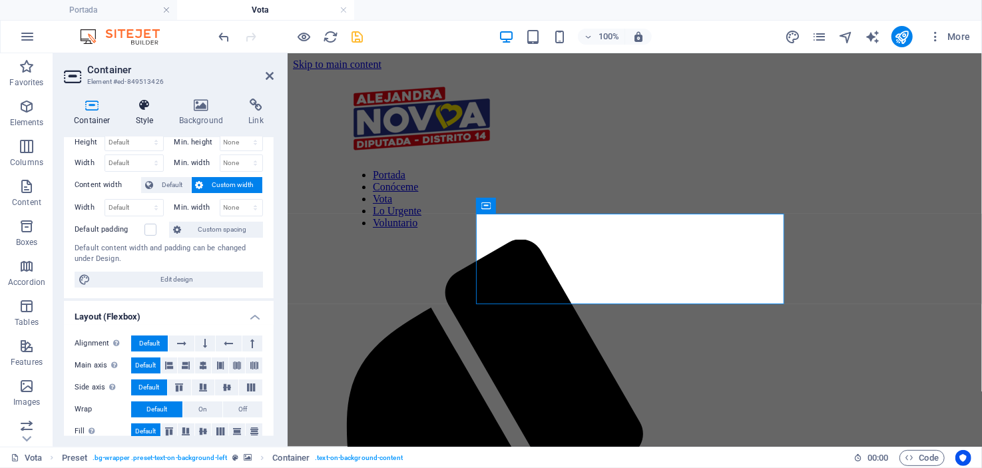
click at [142, 107] on icon at bounding box center [145, 105] width 38 height 13
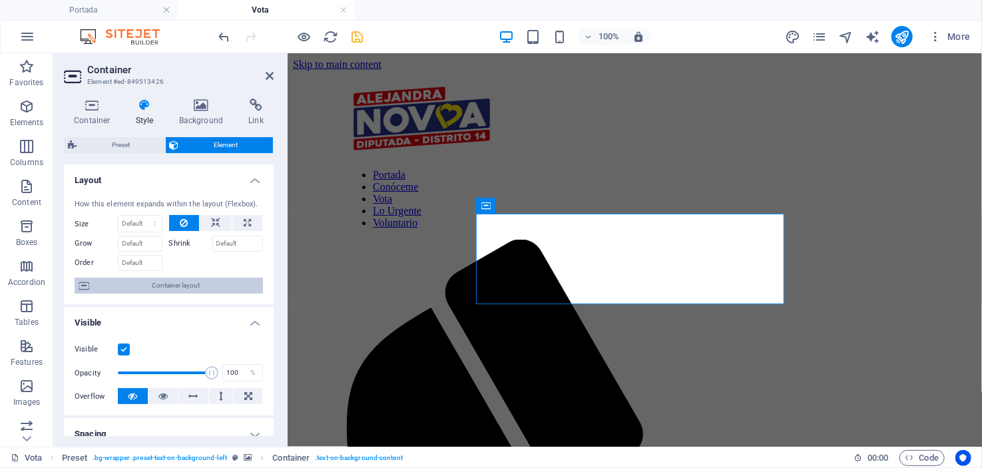
scroll to position [132, 0]
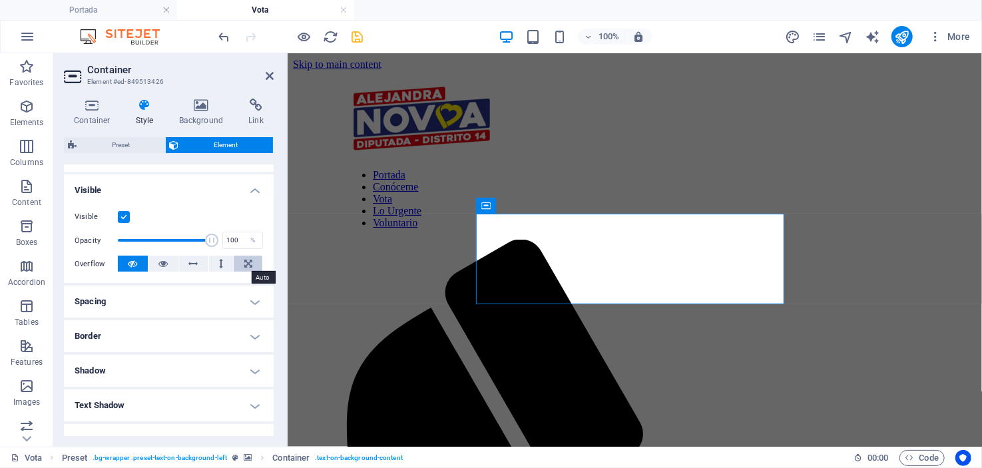
click at [244, 260] on icon at bounding box center [248, 264] width 8 height 16
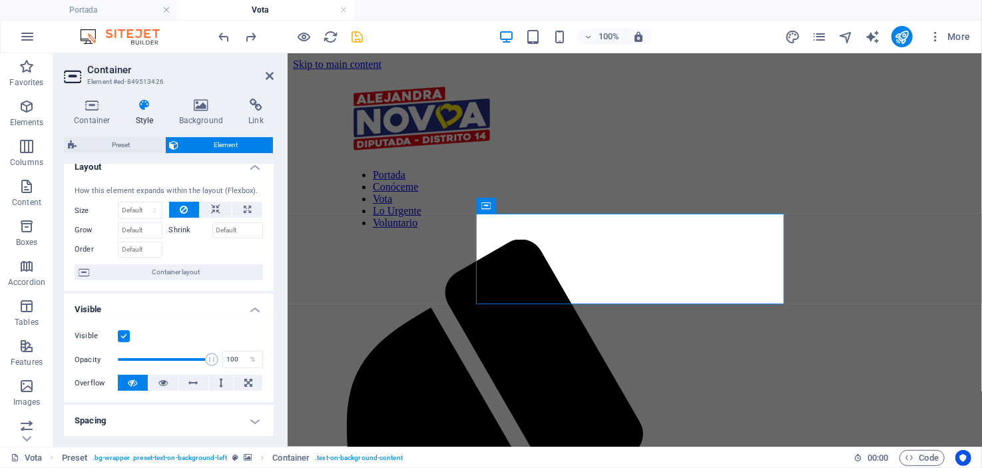
scroll to position [0, 0]
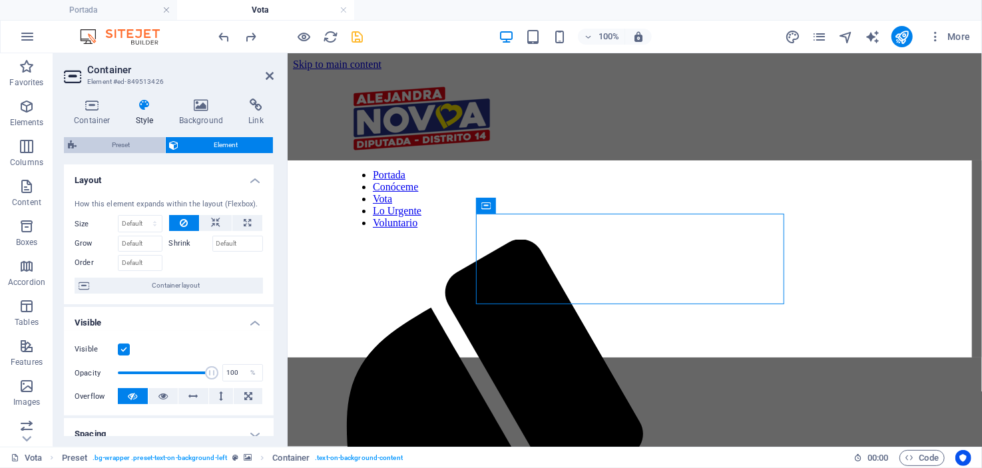
click at [122, 142] on span "Preset" at bounding box center [121, 145] width 81 height 16
select select "center"
select select "%"
select select "rem"
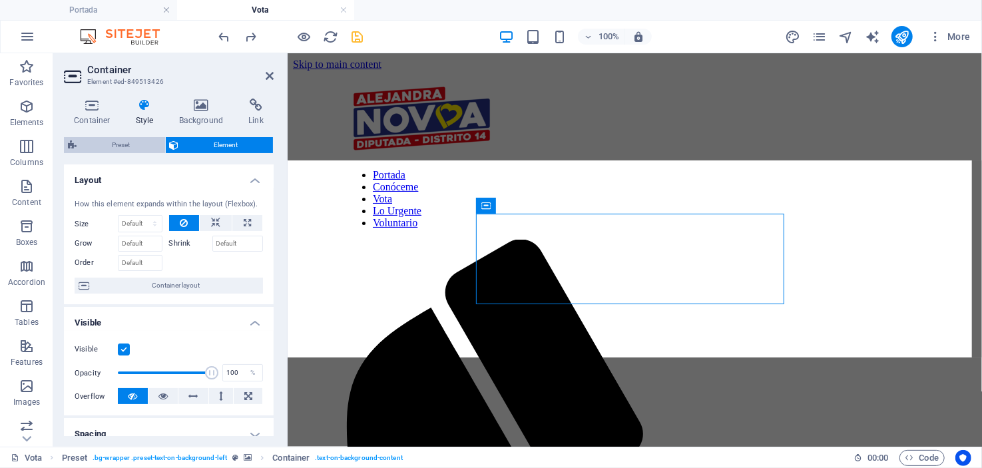
select select "px"
select select "preset-text-on-background-left"
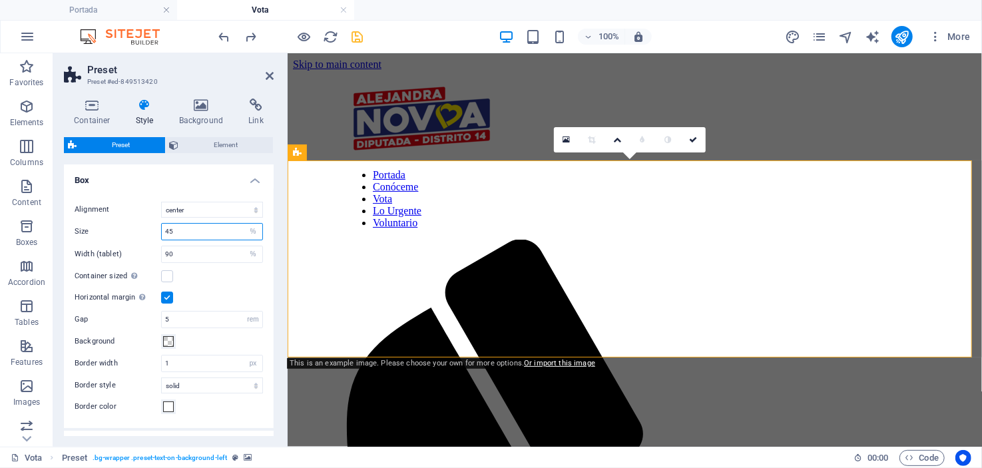
drag, startPoint x: 192, startPoint y: 230, endPoint x: 155, endPoint y: 226, distance: 37.4
click at [156, 228] on div "Size 45 rem px % vh vw" at bounding box center [169, 231] width 188 height 17
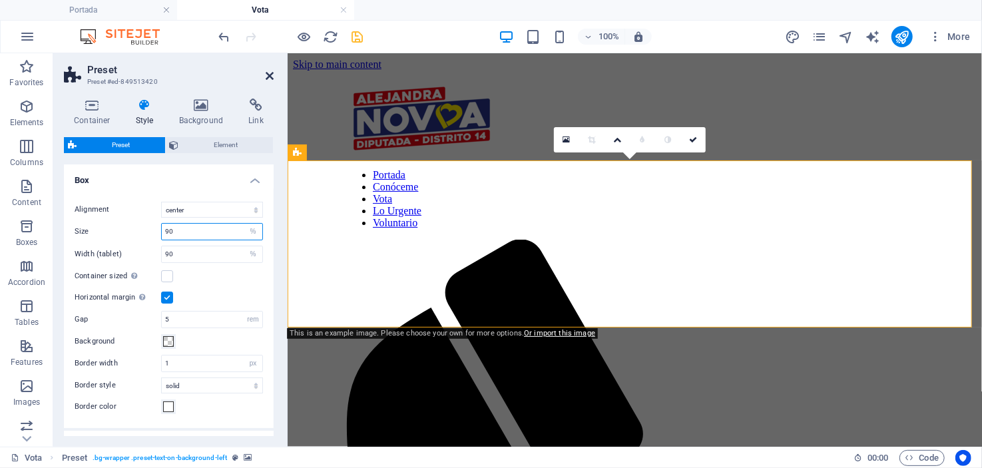
type input "90"
click at [270, 73] on icon at bounding box center [270, 76] width 8 height 11
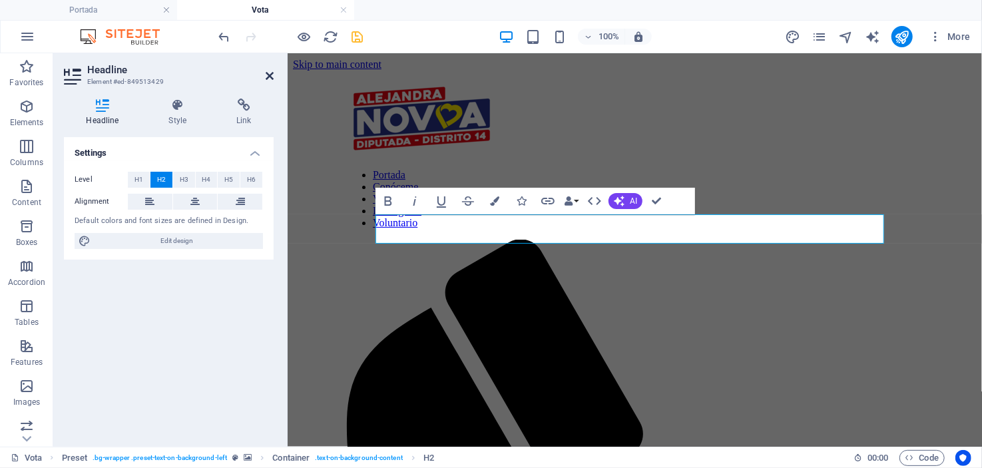
click at [268, 72] on icon at bounding box center [270, 76] width 8 height 11
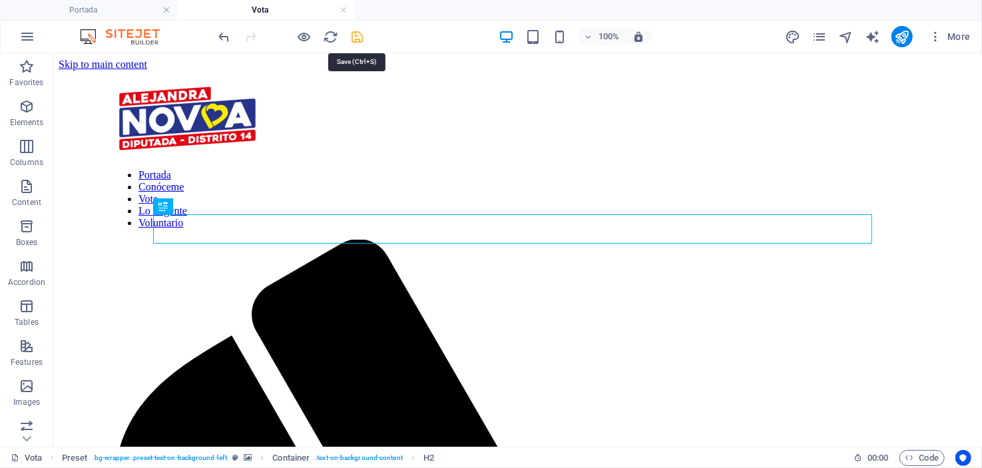
click at [355, 32] on icon "save" at bounding box center [357, 36] width 15 height 15
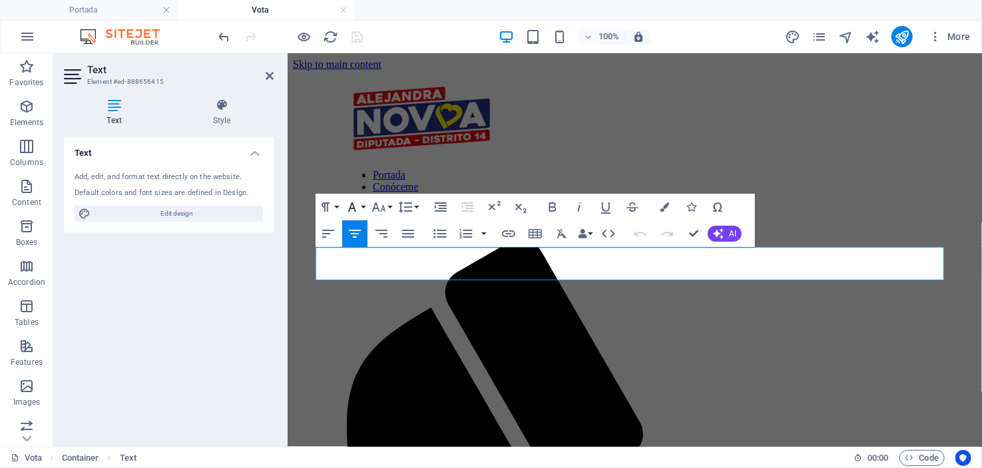
click at [356, 205] on icon "button" at bounding box center [352, 207] width 16 height 16
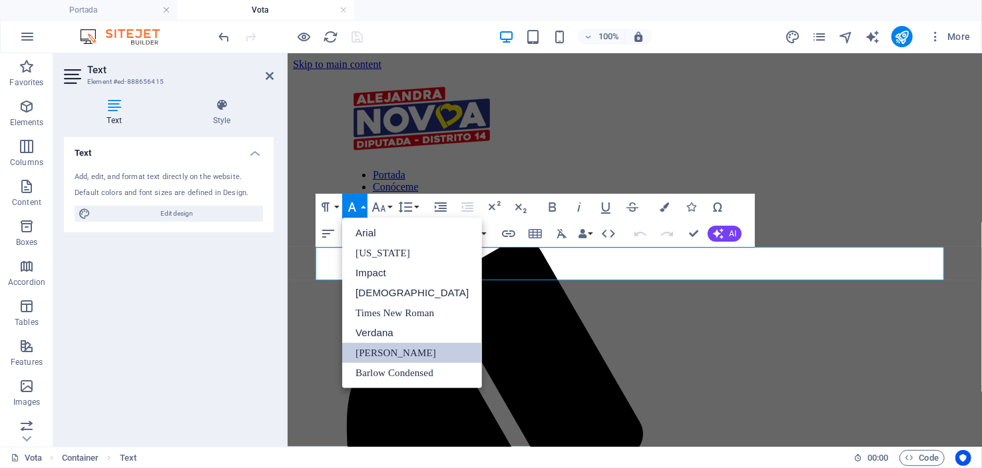
click at [377, 353] on link "[PERSON_NAME]" at bounding box center [412, 353] width 140 height 20
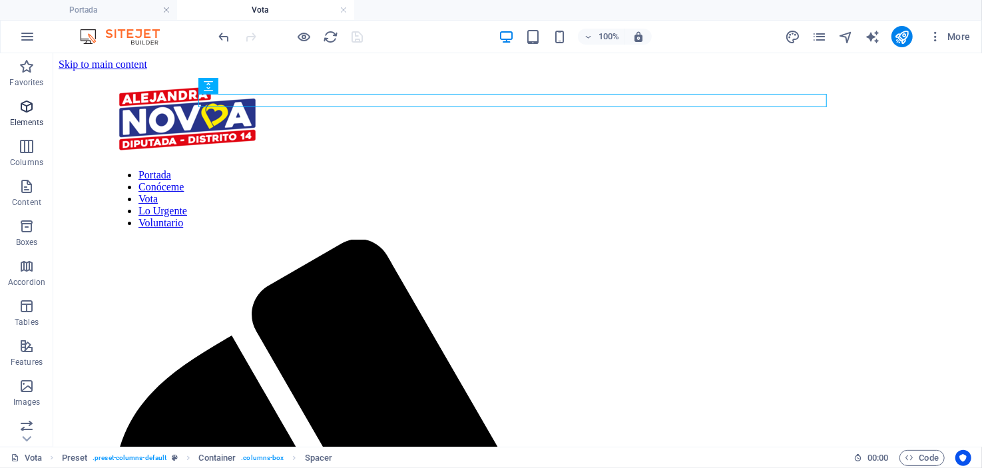
click at [27, 104] on icon "button" at bounding box center [27, 107] width 16 height 16
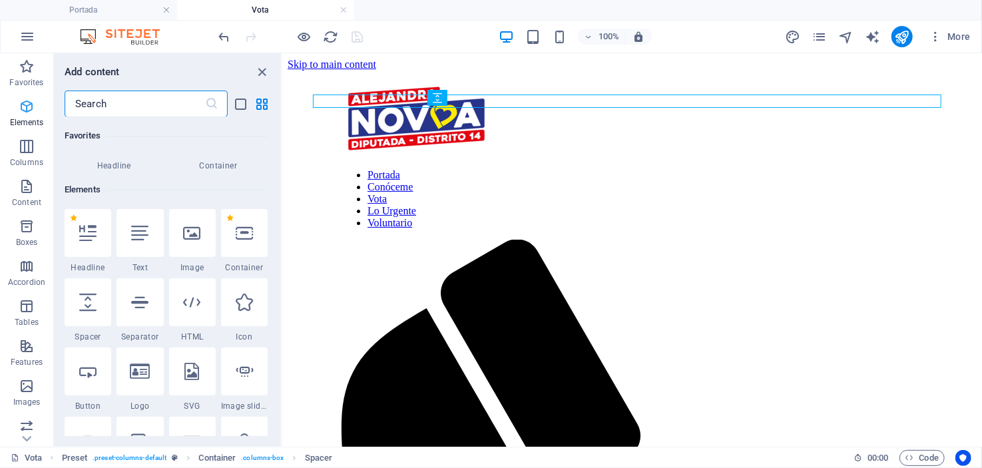
scroll to position [141, 0]
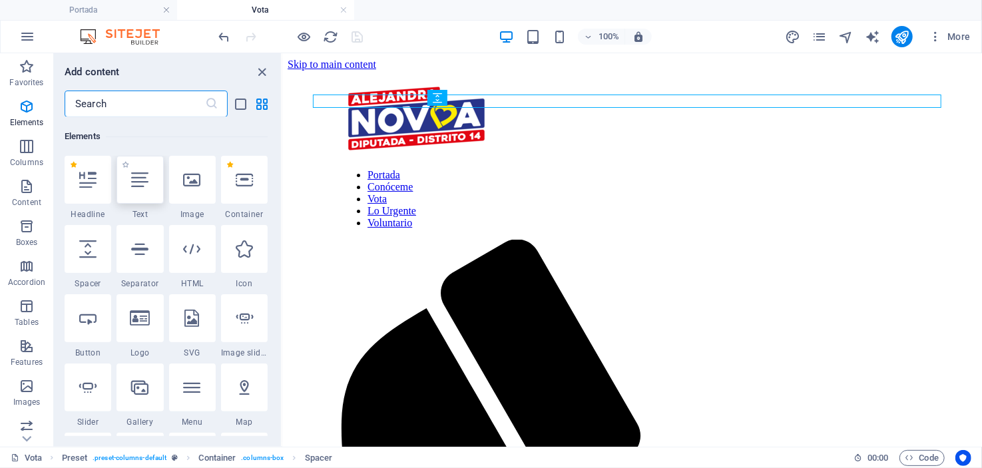
click at [134, 176] on icon at bounding box center [139, 179] width 17 height 17
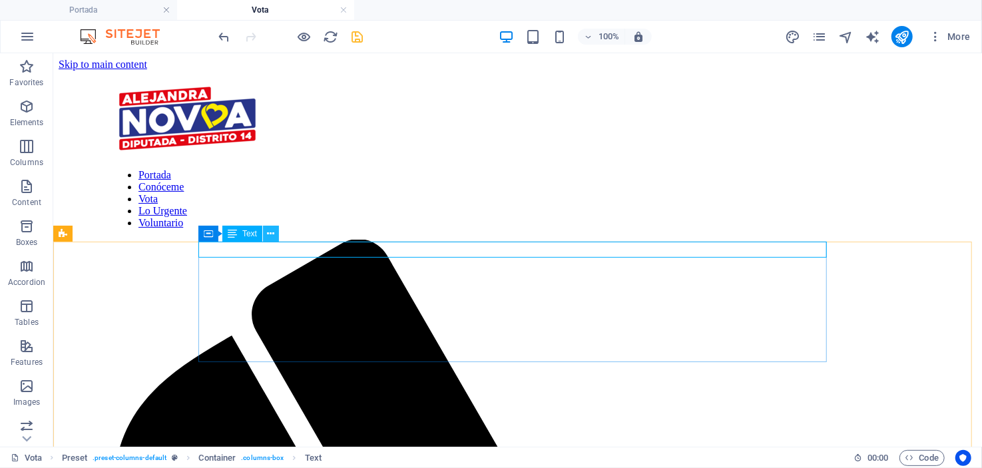
click at [268, 232] on icon at bounding box center [271, 234] width 7 height 14
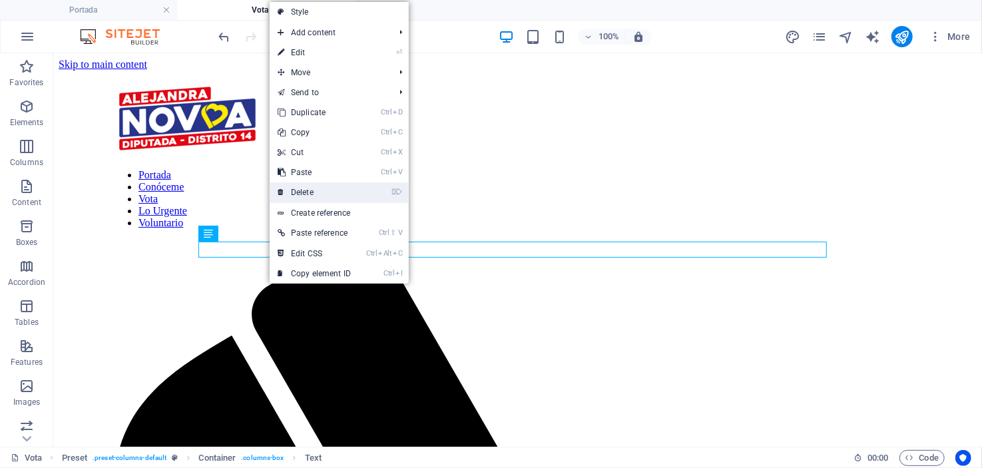
click at [298, 188] on link "⌦ Delete" at bounding box center [314, 192] width 89 height 20
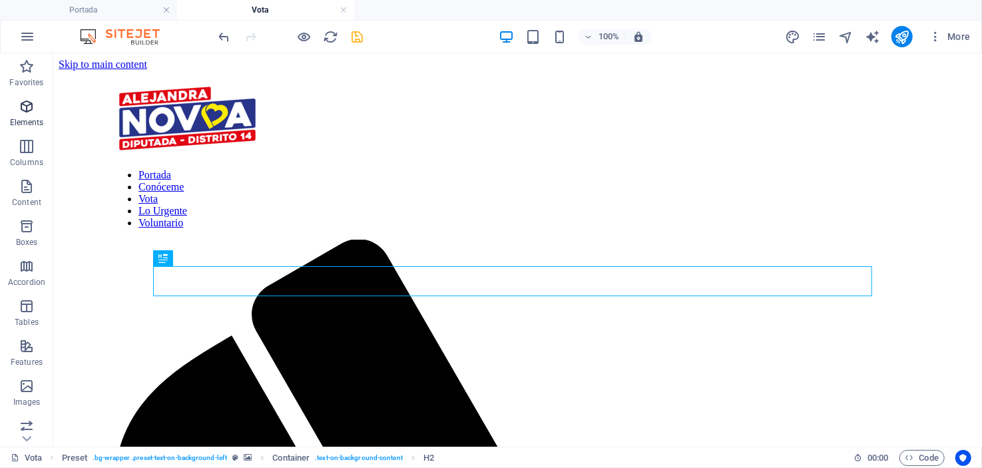
click at [27, 112] on icon "button" at bounding box center [27, 107] width 16 height 16
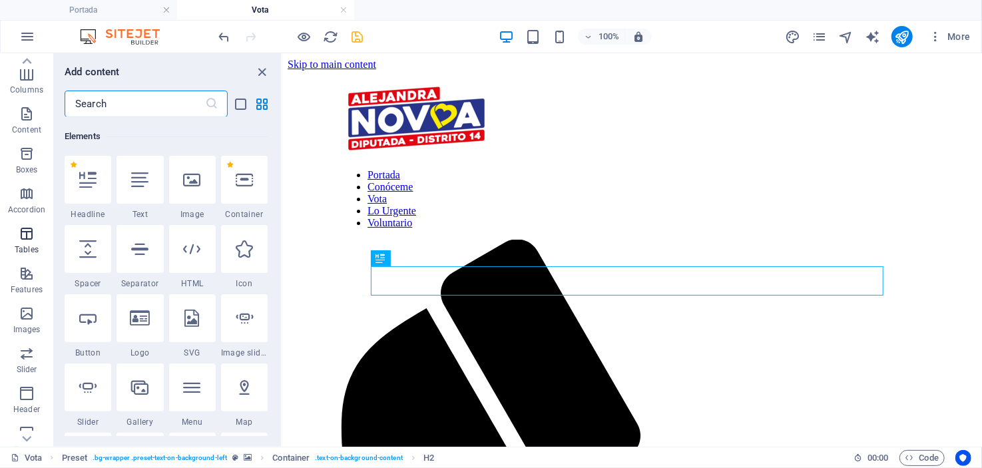
scroll to position [0, 0]
click at [260, 67] on icon "close panel" at bounding box center [262, 72] width 15 height 15
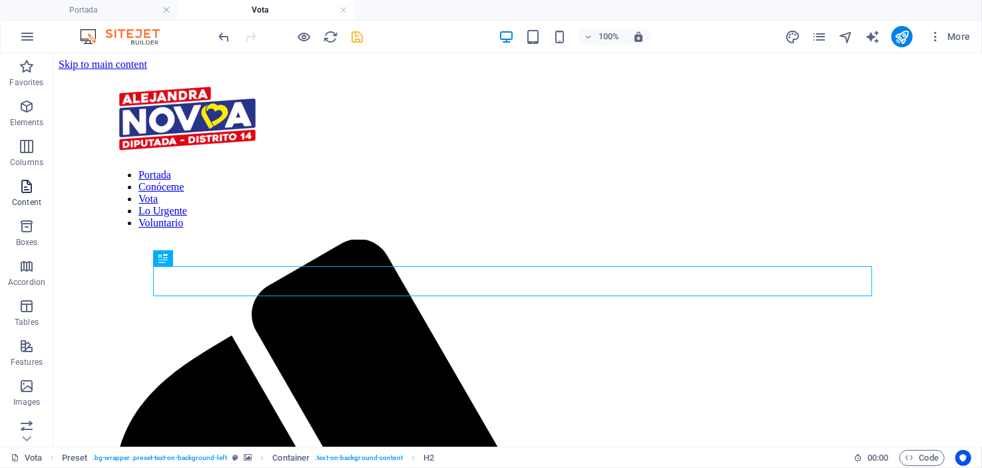
click at [23, 190] on icon "button" at bounding box center [27, 186] width 16 height 16
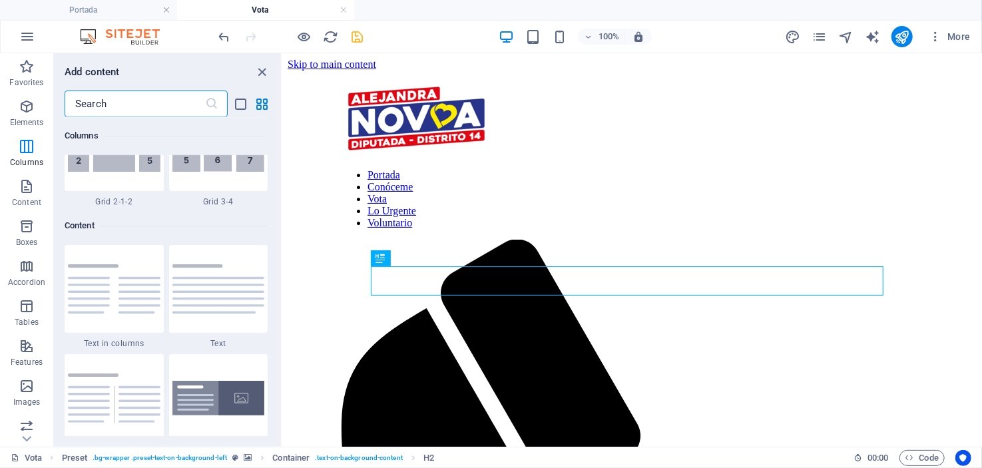
scroll to position [2262, 0]
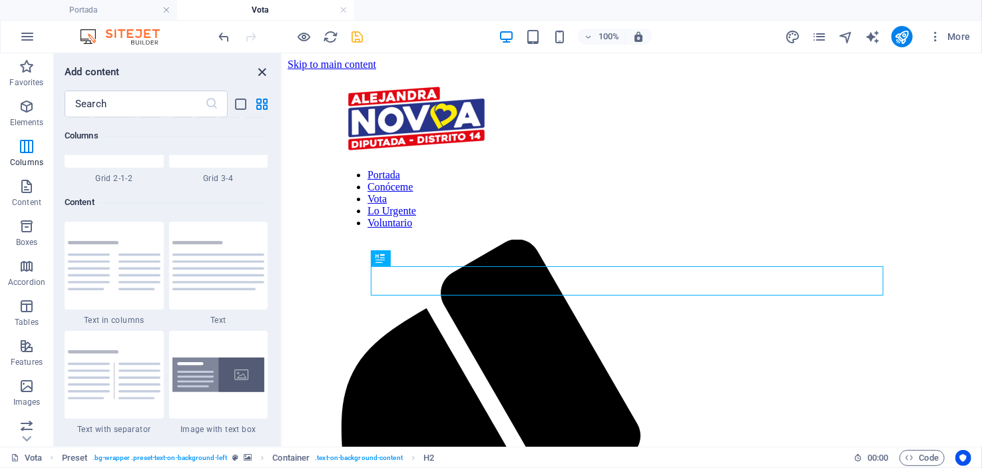
click at [262, 69] on icon "close panel" at bounding box center [262, 72] width 15 height 15
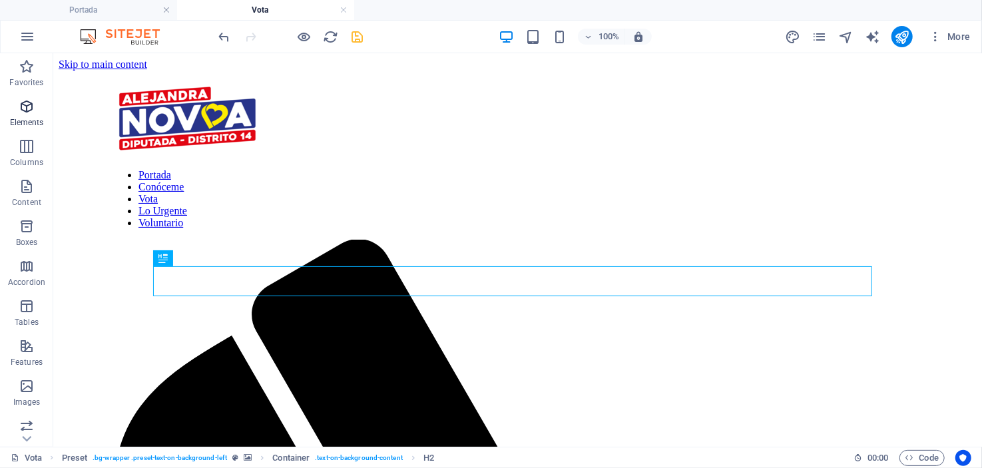
click at [24, 101] on icon "button" at bounding box center [27, 107] width 16 height 16
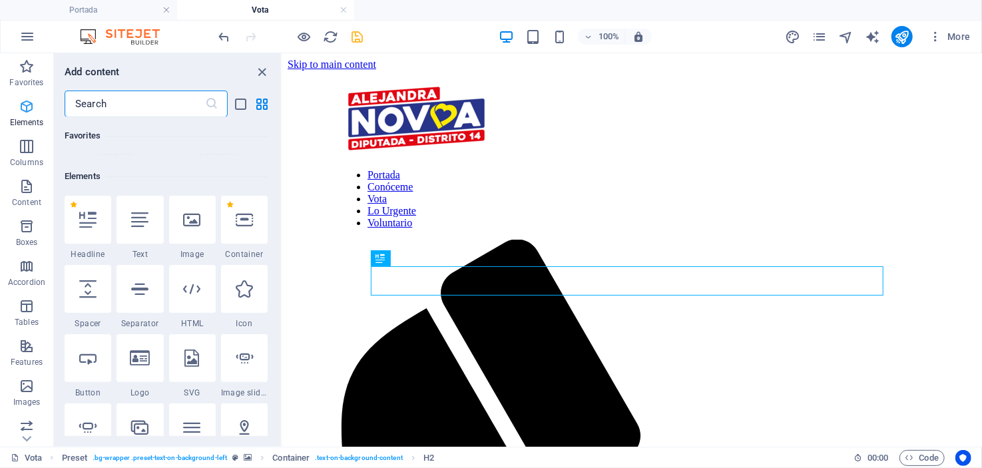
scroll to position [141, 0]
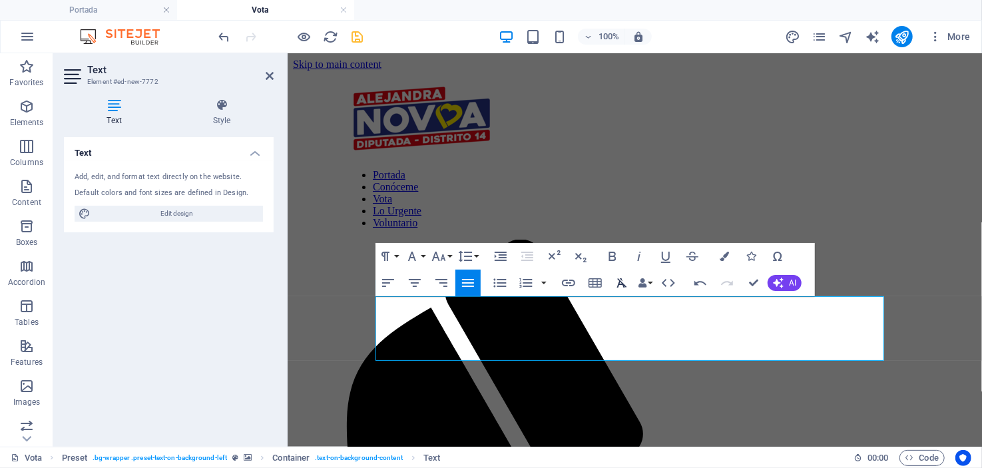
click at [623, 280] on icon "button" at bounding box center [622, 283] width 16 height 16
click at [415, 255] on icon "button" at bounding box center [412, 256] width 16 height 16
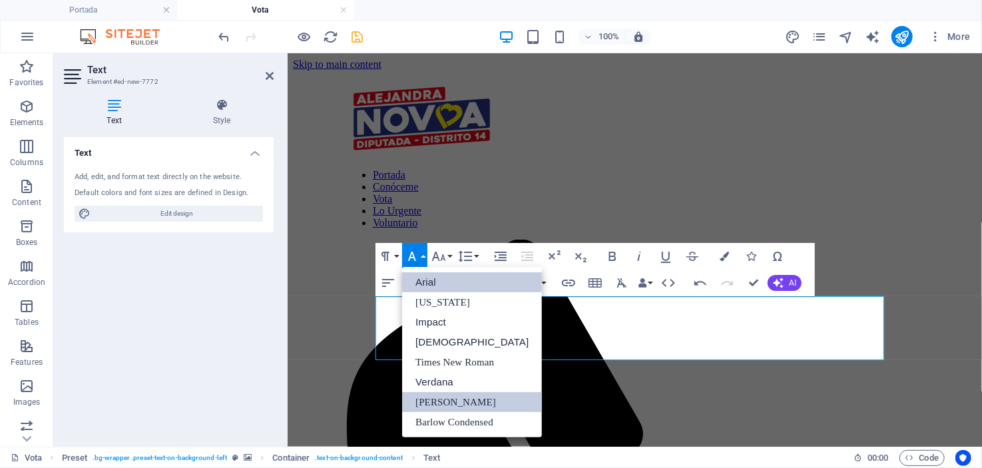
scroll to position [0, 0]
click at [435, 405] on link "[PERSON_NAME]" at bounding box center [472, 402] width 140 height 20
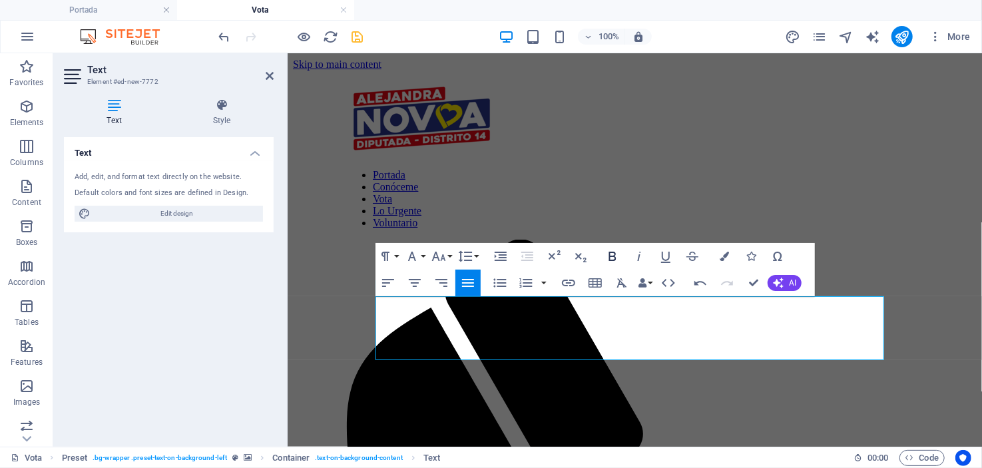
click at [613, 252] on icon "button" at bounding box center [612, 256] width 7 height 9
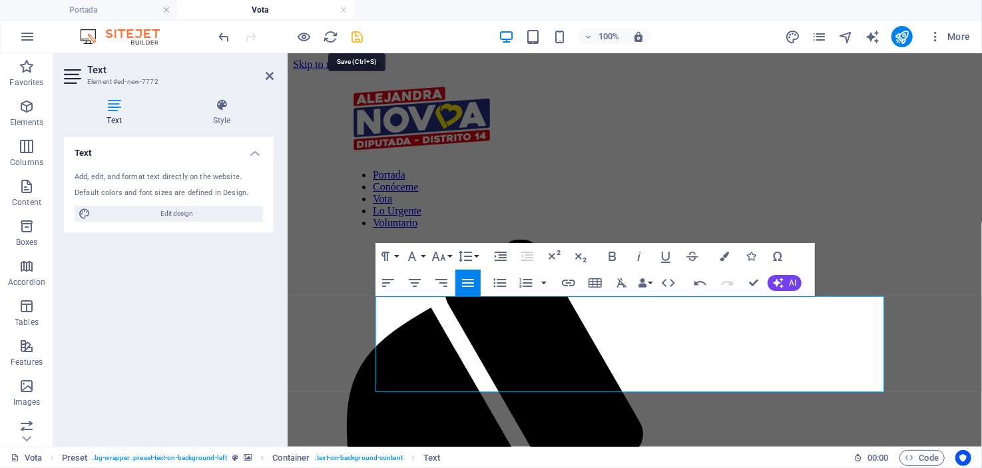
click at [357, 33] on icon "save" at bounding box center [357, 36] width 15 height 15
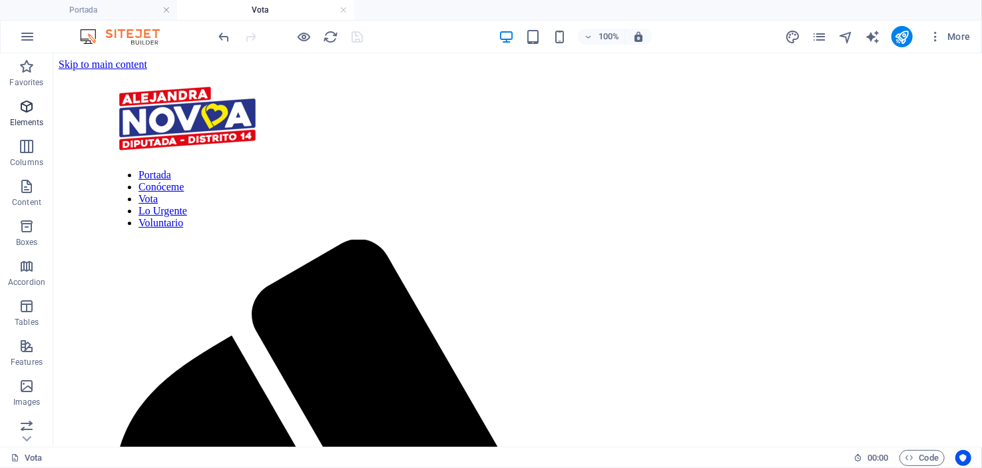
click at [25, 104] on icon "button" at bounding box center [27, 107] width 16 height 16
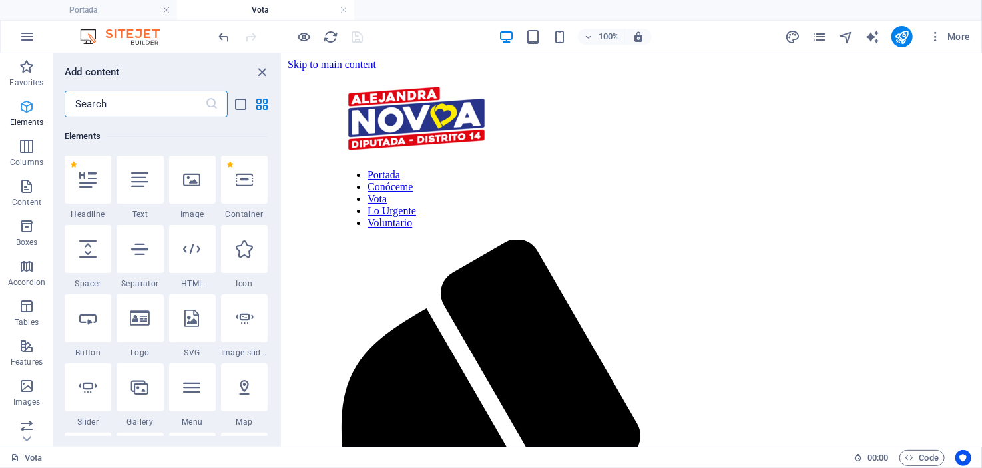
scroll to position [141, 0]
click at [245, 184] on icon at bounding box center [244, 179] width 17 height 17
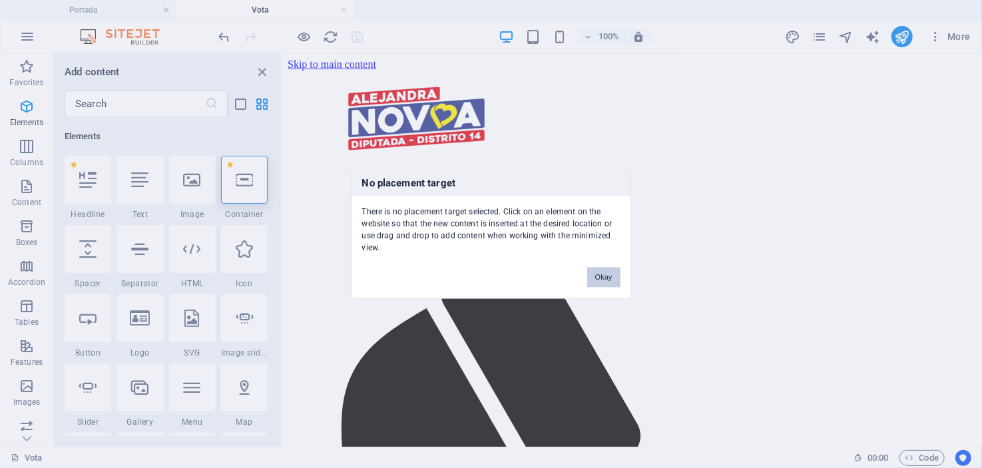
click at [606, 278] on button "Okay" at bounding box center [603, 277] width 33 height 20
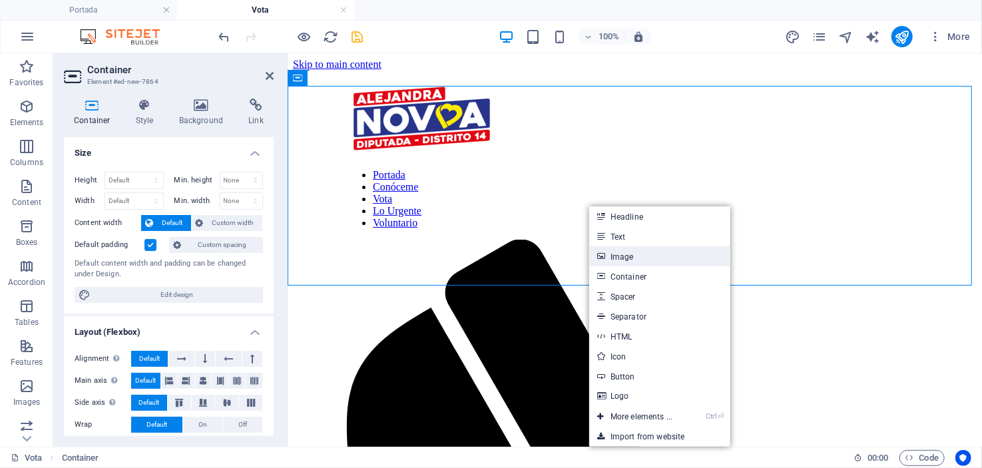
click at [621, 257] on link "Image" at bounding box center [659, 256] width 141 height 20
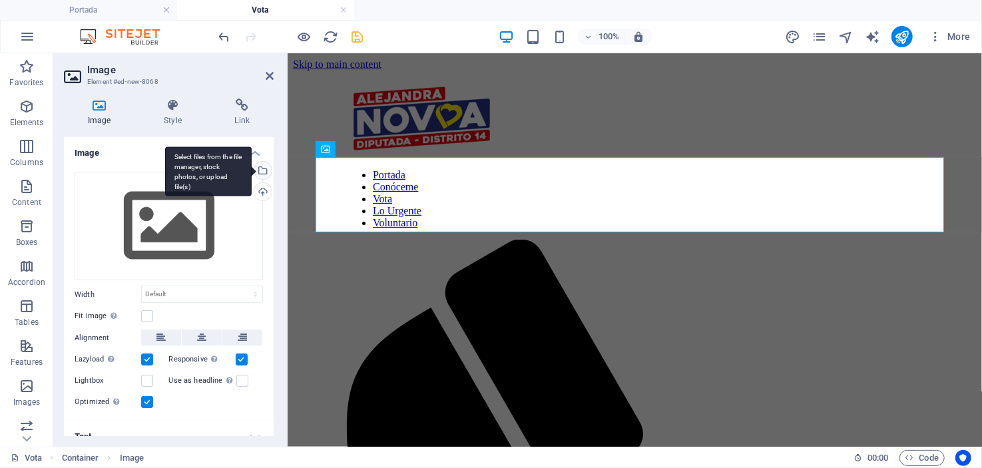
click at [260, 171] on div "Select files from the file manager, stock photos, or upload file(s)" at bounding box center [262, 172] width 20 height 20
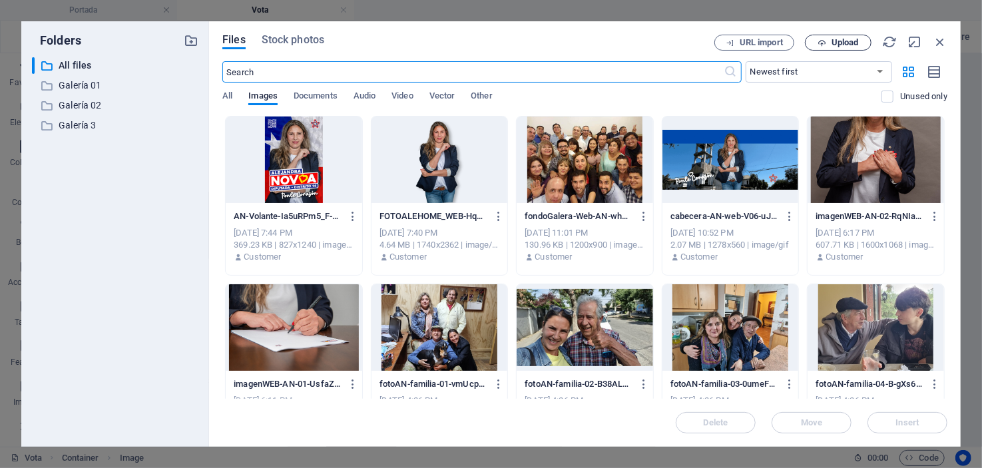
click at [841, 39] on span "Upload" at bounding box center [844, 43] width 27 height 8
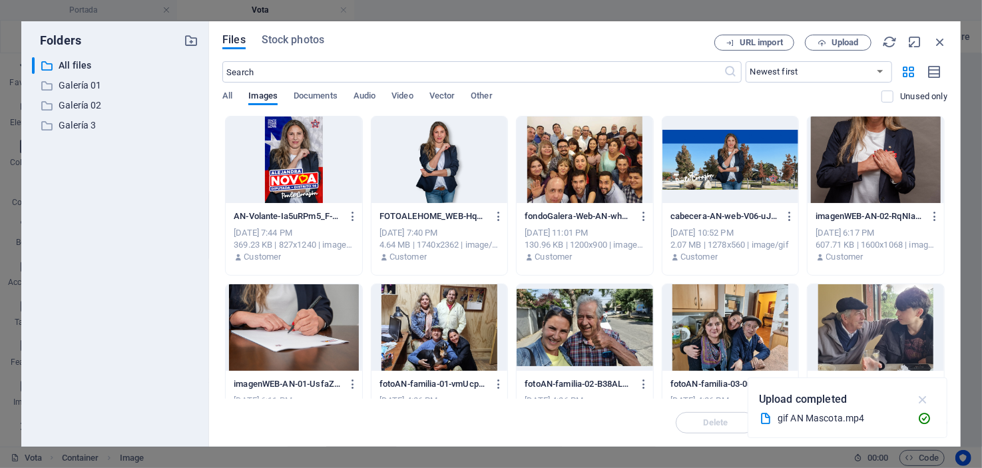
click at [923, 397] on icon "button" at bounding box center [922, 399] width 15 height 15
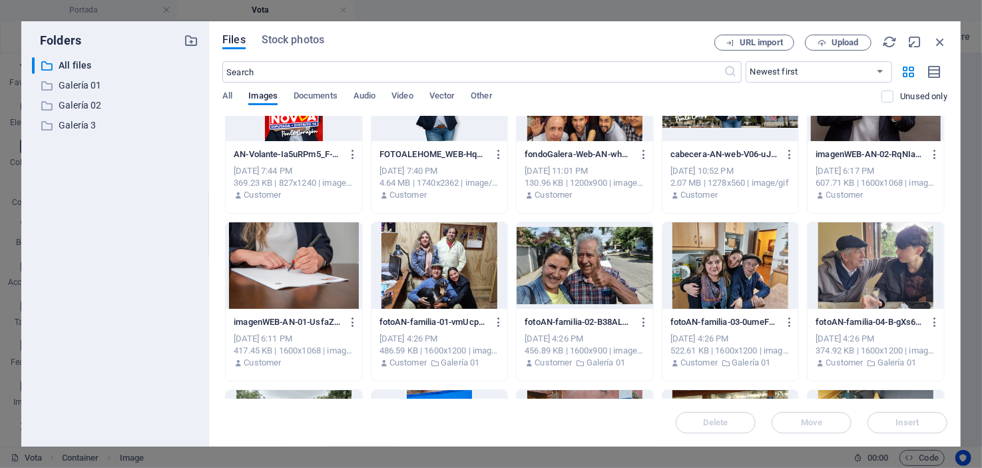
scroll to position [0, 0]
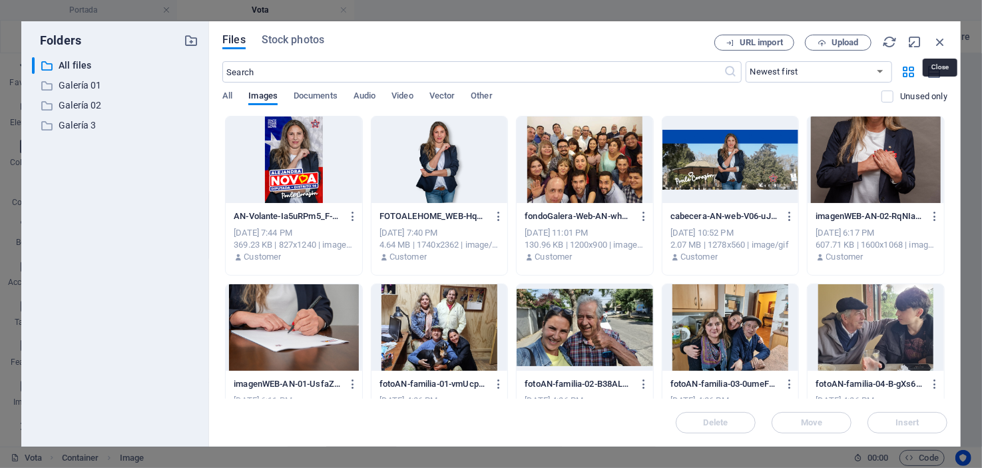
click at [939, 39] on icon "button" at bounding box center [939, 42] width 15 height 15
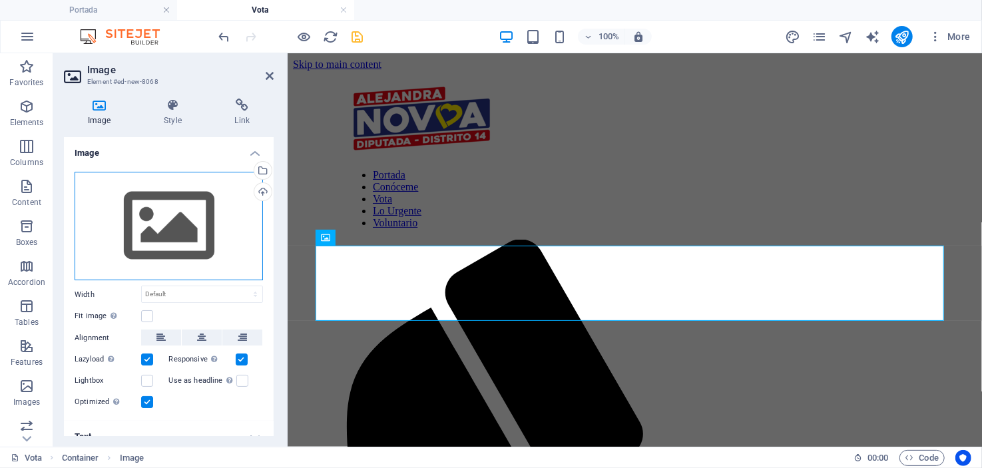
click at [143, 209] on div "Drag files here, click to choose files or select files from Files or our free s…" at bounding box center [169, 226] width 188 height 109
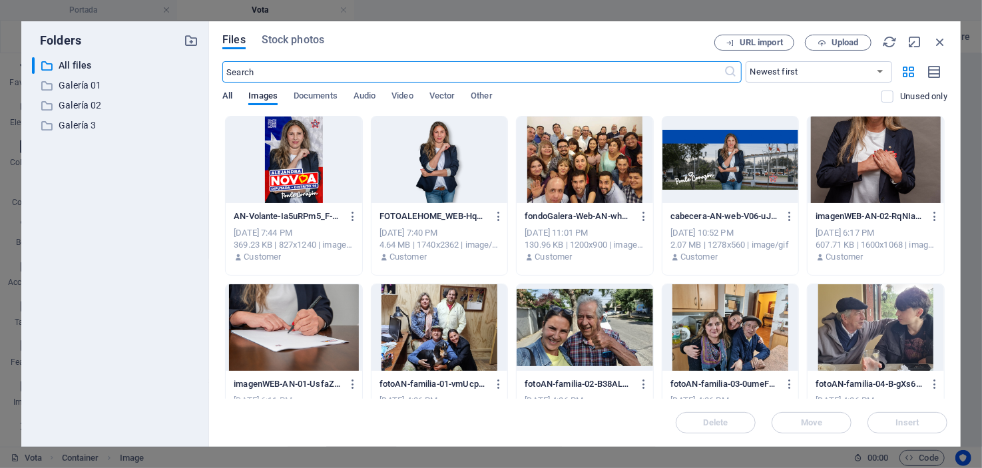
click at [230, 92] on span "All" at bounding box center [227, 97] width 10 height 19
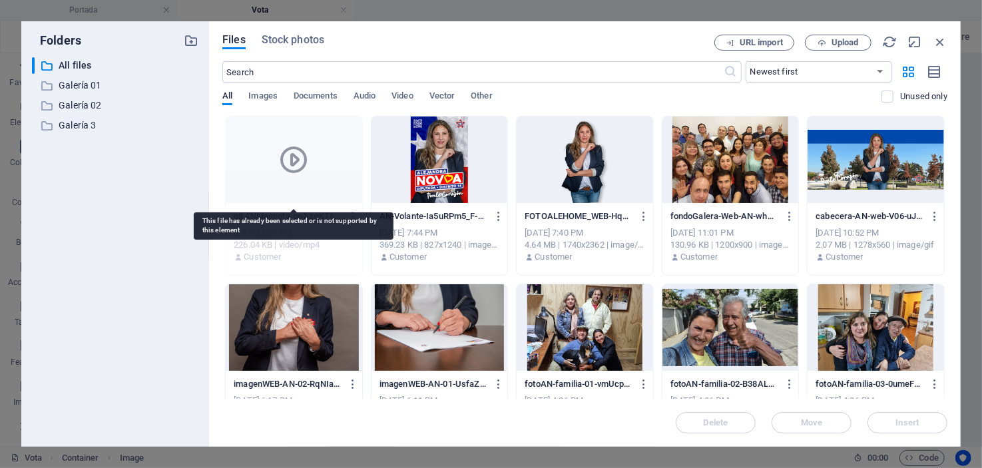
click at [294, 160] on icon at bounding box center [294, 160] width 32 height 32
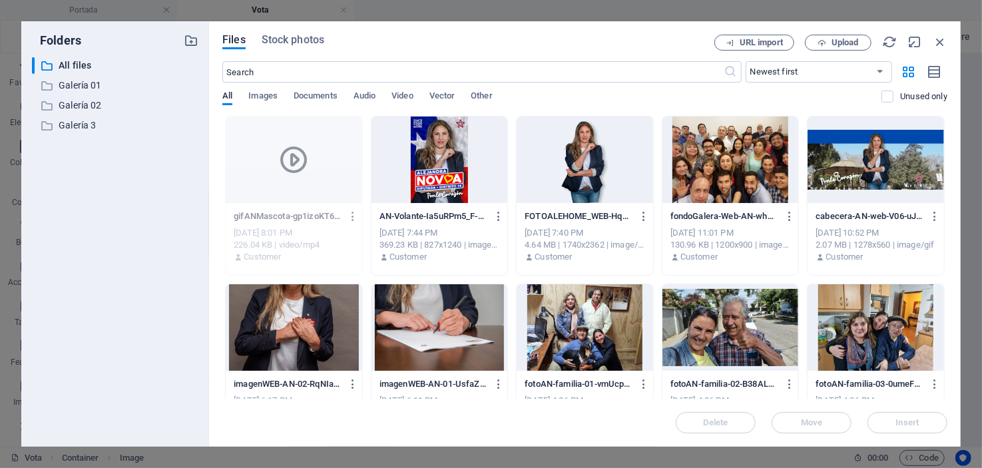
click at [353, 212] on icon "button" at bounding box center [353, 216] width 13 height 12
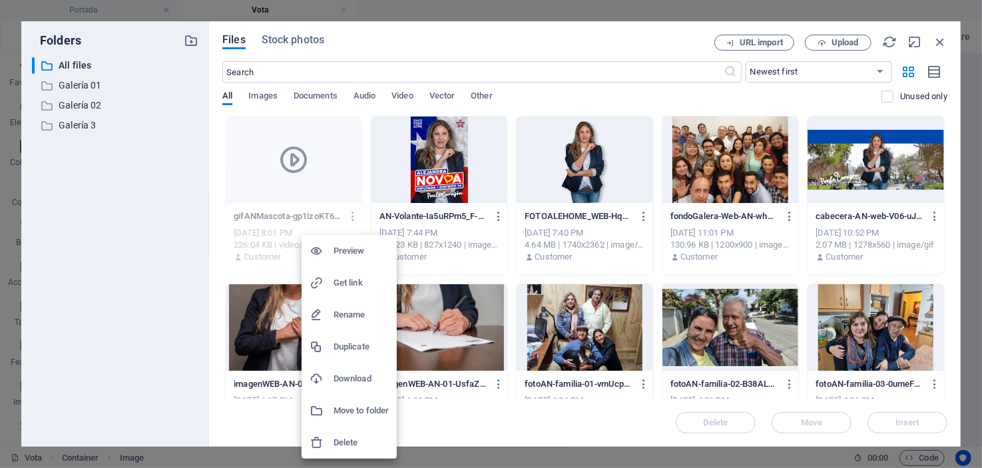
click at [345, 444] on h6 "Delete" at bounding box center [360, 443] width 55 height 16
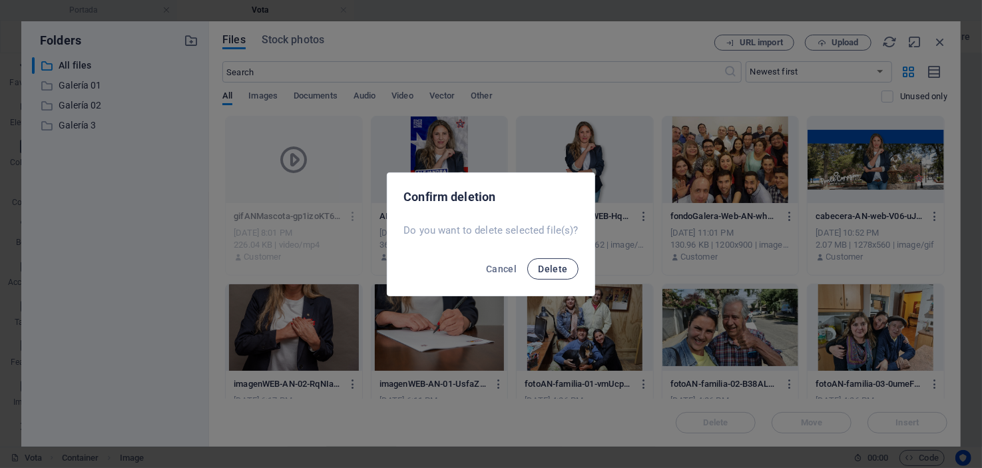
click at [554, 267] on span "Delete" at bounding box center [552, 269] width 29 height 11
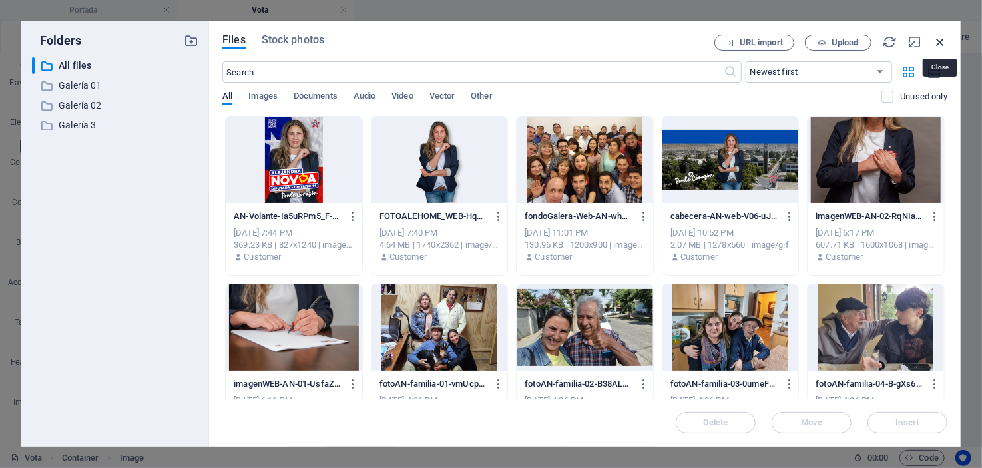
click at [940, 41] on icon "button" at bounding box center [939, 42] width 15 height 15
